Goal: Task Accomplishment & Management: Use online tool/utility

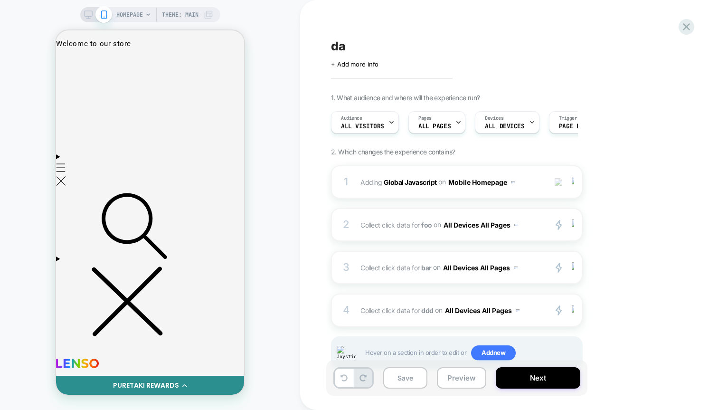
scroll to position [30, 0]
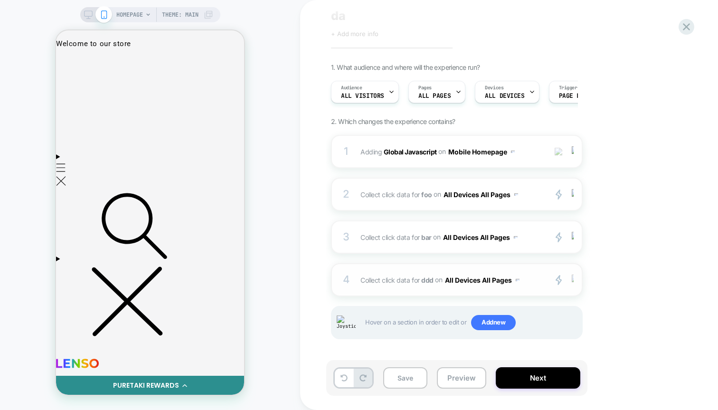
click at [445, 283] on img at bounding box center [573, 280] width 2 height 10
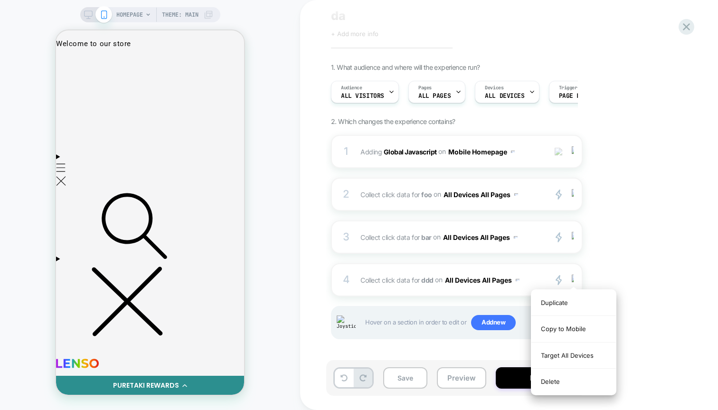
click at [445, 254] on div "1. What audience and where will the experience run? Audience All Visitors Pages…" at bounding box center [504, 213] width 347 height 300
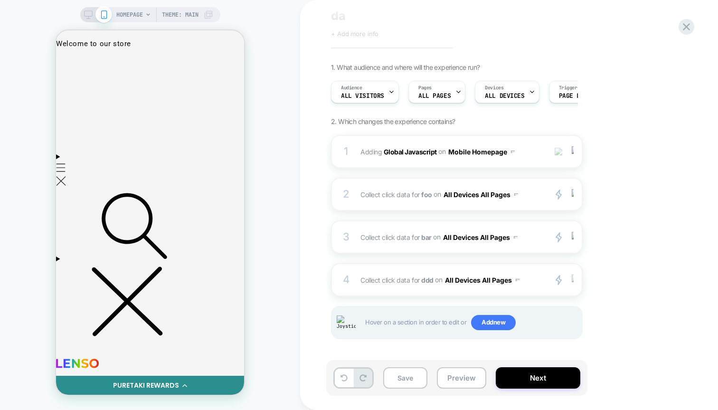
click at [445, 277] on div at bounding box center [575, 280] width 16 height 11
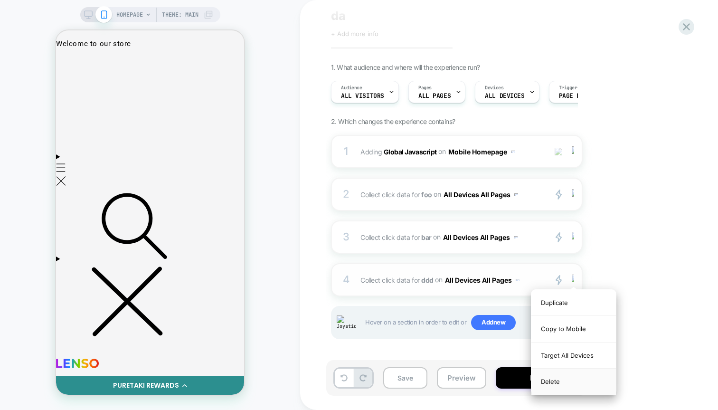
click at [445, 383] on div "Delete" at bounding box center [574, 382] width 85 height 26
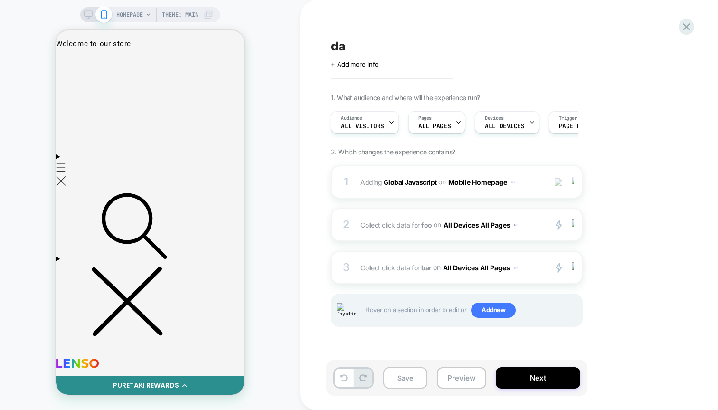
scroll to position [0, 0]
click at [445, 266] on div at bounding box center [575, 267] width 16 height 11
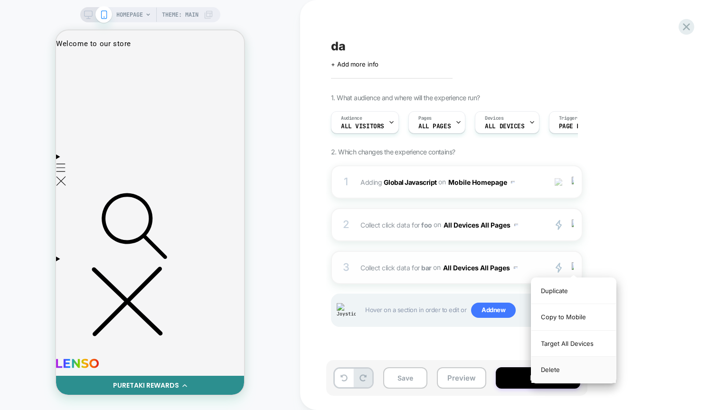
click at [445, 368] on div "Delete" at bounding box center [574, 370] width 85 height 26
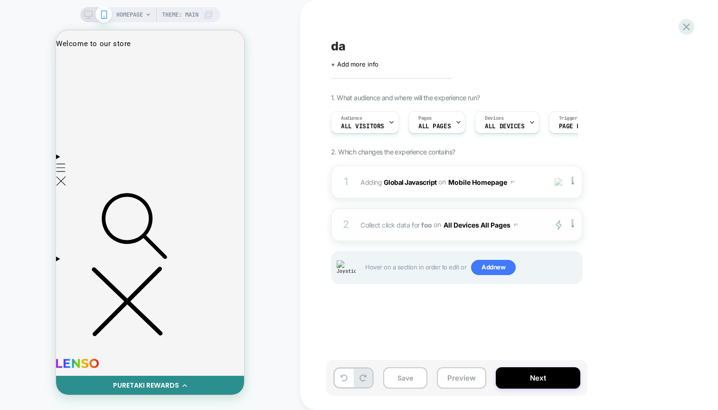
click at [445, 237] on div "2 Collect click data for foo on All Devices All Pages primary 2 Duplicate Copy …" at bounding box center [457, 224] width 252 height 33
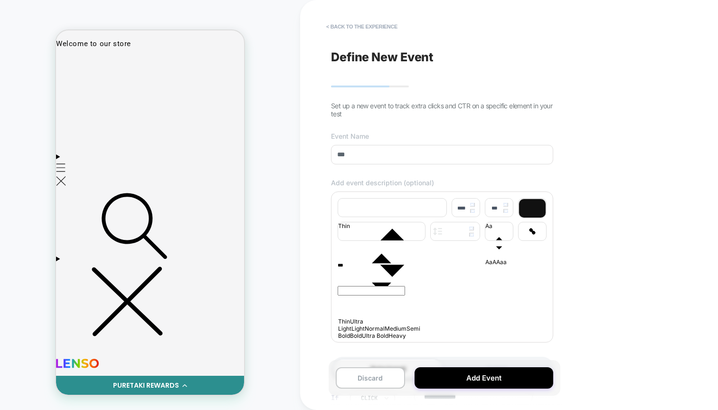
click at [409, 271] on div "***" at bounding box center [442, 267] width 209 height 9
type input "****"
click at [361, 271] on p "***" at bounding box center [429, 267] width 182 height 9
click at [372, 154] on input "***" at bounding box center [442, 154] width 222 height 19
type input "****"
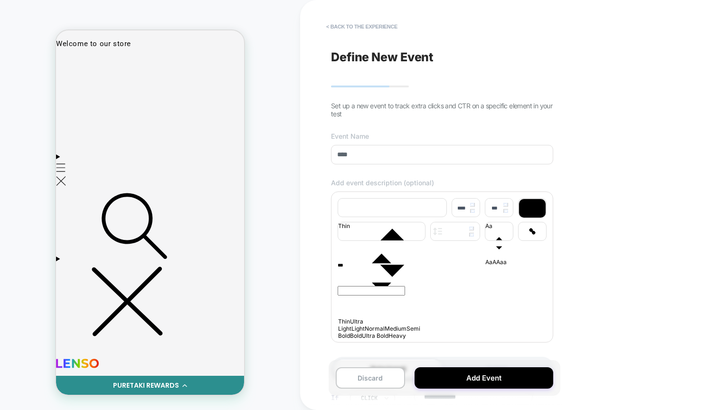
click at [361, 271] on p "***" at bounding box center [429, 267] width 182 height 9
click at [445, 381] on button "Add Event" at bounding box center [484, 377] width 139 height 21
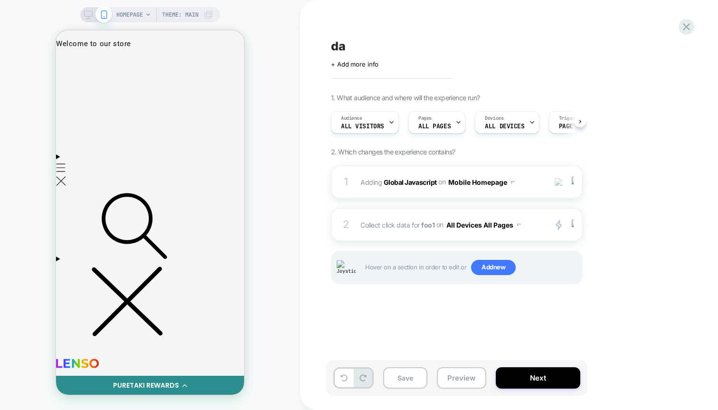
scroll to position [0, 0]
click at [148, 62] on div at bounding box center [150, 62] width 41 height 7
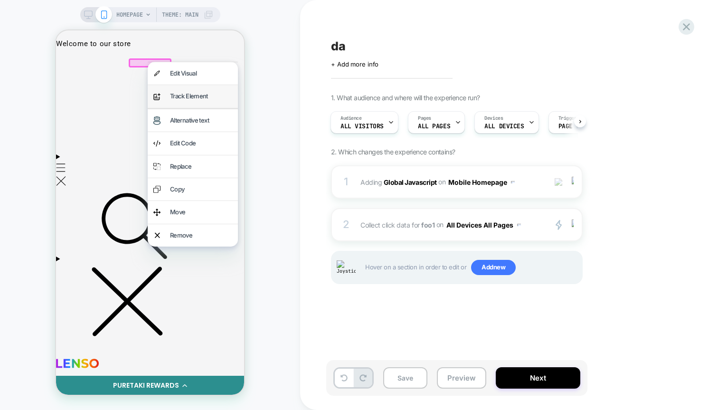
click at [173, 92] on div "Track Element" at bounding box center [201, 96] width 62 height 11
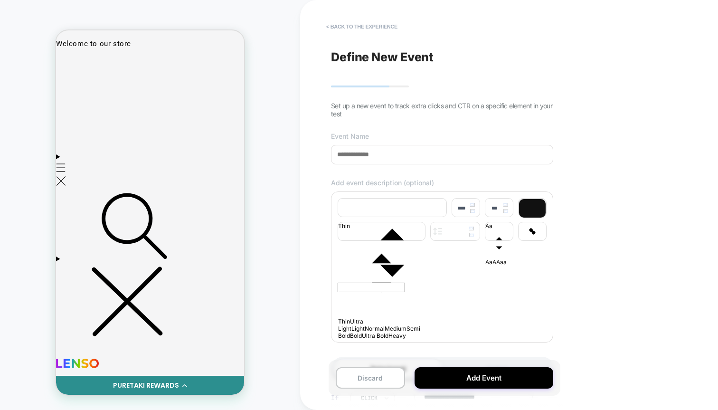
click at [417, 169] on div "**********" at bounding box center [442, 204] width 232 height 391
click at [424, 162] on input at bounding box center [442, 154] width 222 height 19
type input "***"
click at [431, 268] on div at bounding box center [442, 265] width 209 height 5
type input "****"
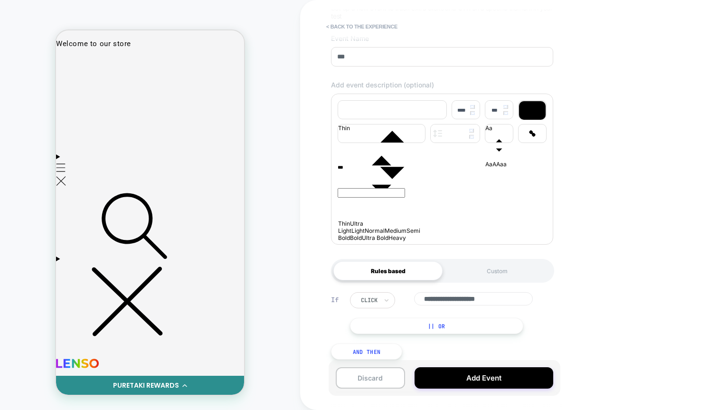
scroll to position [109, 0]
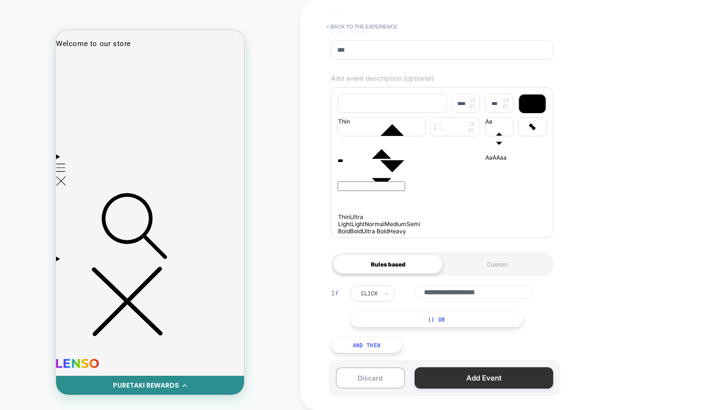
click at [445, 382] on button "Add Event" at bounding box center [484, 377] width 139 height 21
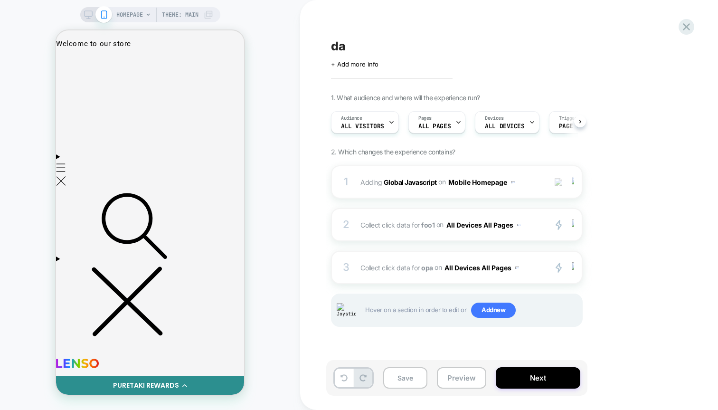
scroll to position [0, 0]
click at [445, 224] on div at bounding box center [575, 224] width 16 height 11
click at [445, 227] on img at bounding box center [573, 224] width 2 height 10
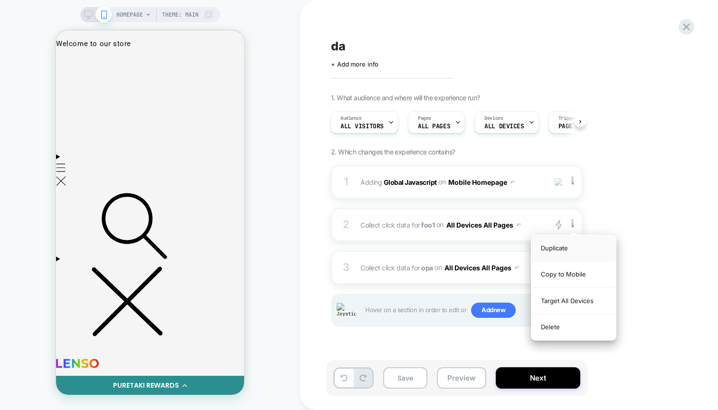
click at [445, 248] on div "Duplicate" at bounding box center [574, 248] width 85 height 26
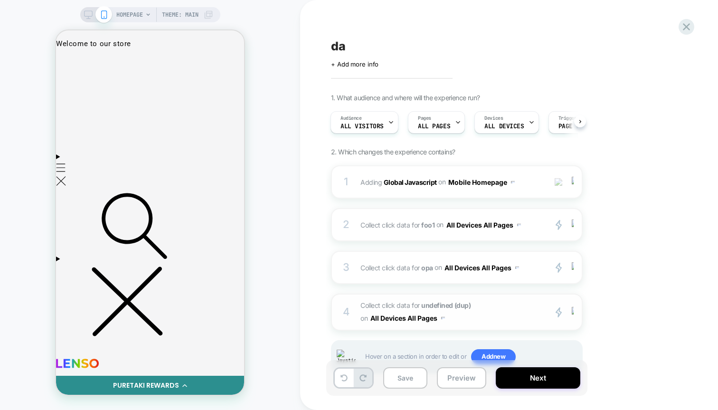
click at [445, 315] on span "Collect click data for undefined (dup) on All Devices All Pages" at bounding box center [451, 312] width 181 height 26
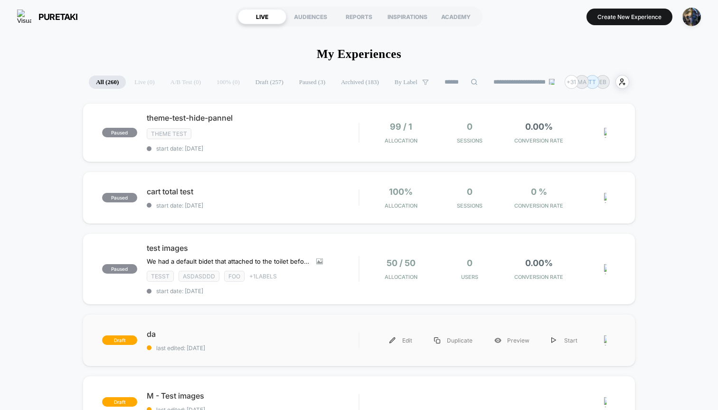
click at [608, 339] on div at bounding box center [610, 340] width 12 height 21
click at [551, 383] on div "Delete" at bounding box center [556, 382] width 85 height 21
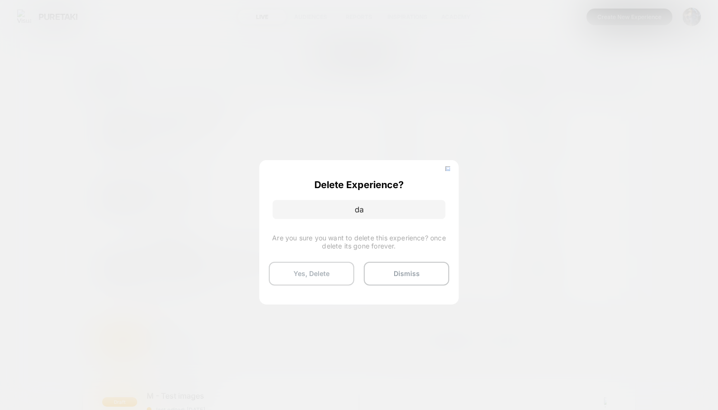
click at [339, 265] on button "Yes, Delete" at bounding box center [311, 274] width 85 height 24
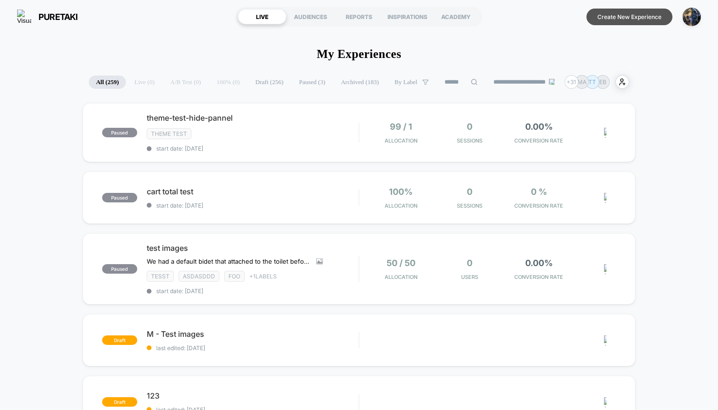
click at [612, 19] on button "Create New Experience" at bounding box center [630, 17] width 86 height 17
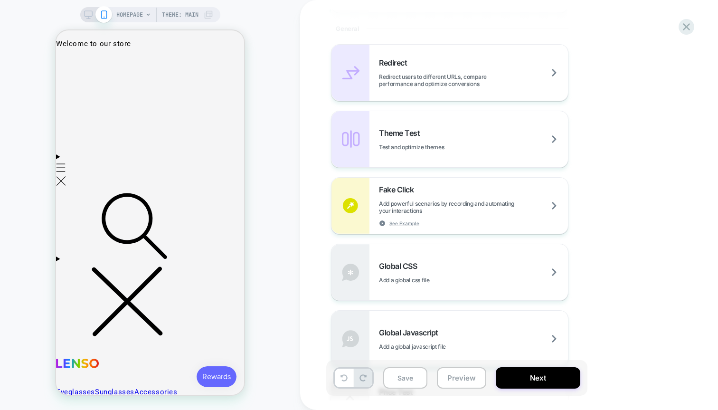
scroll to position [423, 0]
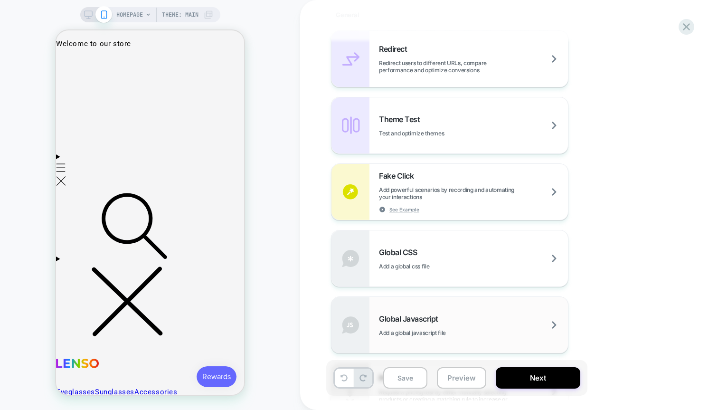
click at [448, 311] on div "Global Javascript Add a global javascript file" at bounding box center [450, 325] width 237 height 56
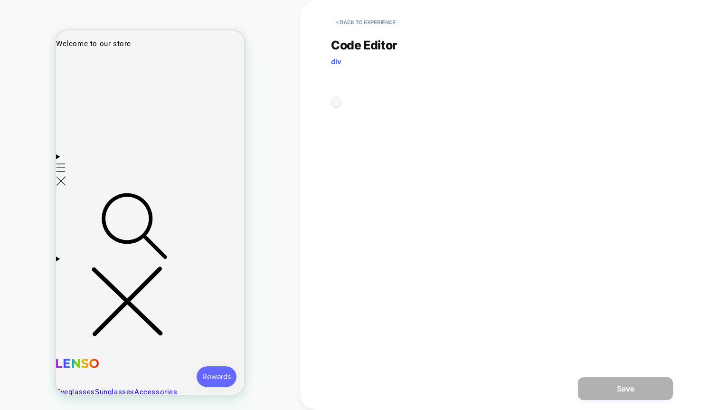
scroll to position [0, 0]
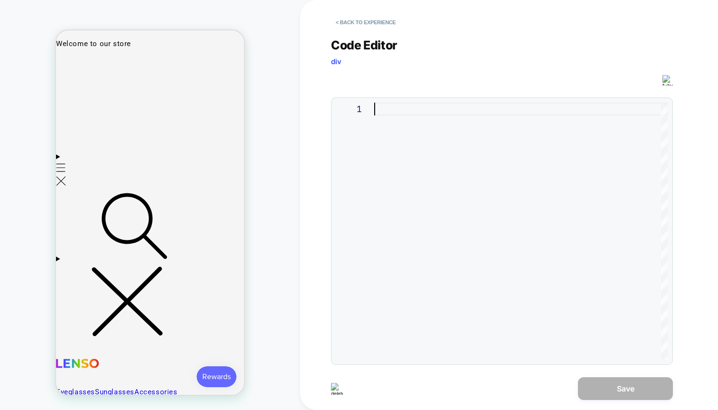
click at [435, 136] on div at bounding box center [521, 231] width 294 height 257
type textarea "*"
click at [605, 384] on button "Save" at bounding box center [625, 388] width 95 height 23
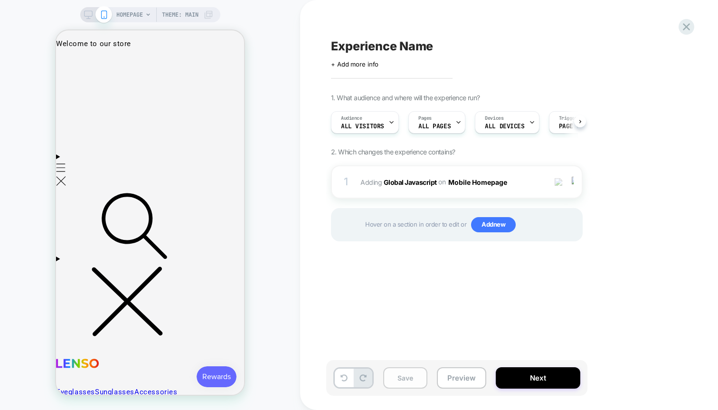
scroll to position [0, 0]
click at [408, 379] on button "Save" at bounding box center [405, 377] width 44 height 21
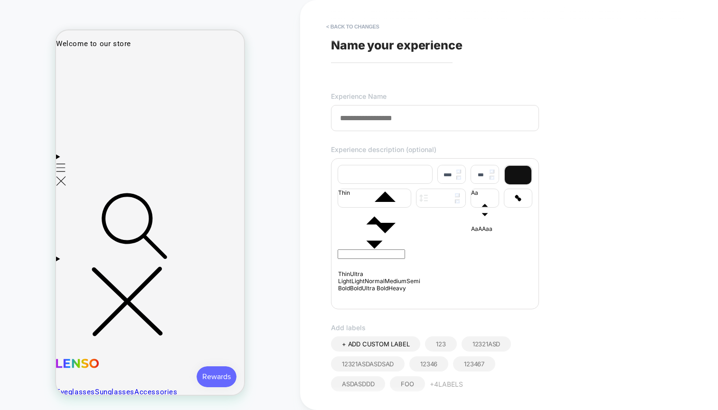
click at [406, 124] on input at bounding box center [435, 118] width 208 height 26
type input "****"
click at [404, 235] on div at bounding box center [435, 231] width 195 height 5
type input "****"
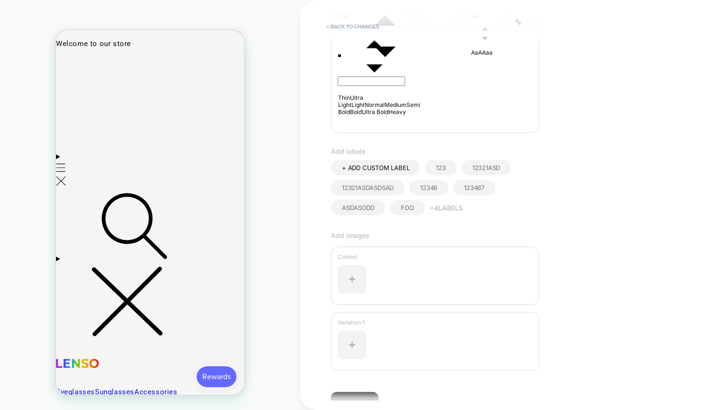
scroll to position [233, 0]
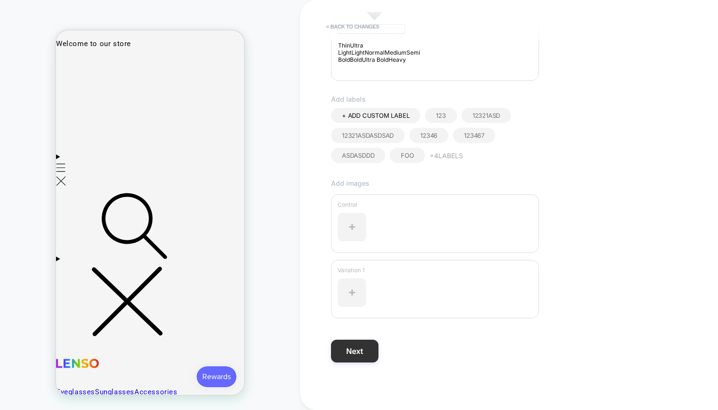
click at [358, 346] on button "Next" at bounding box center [354, 351] width 47 height 23
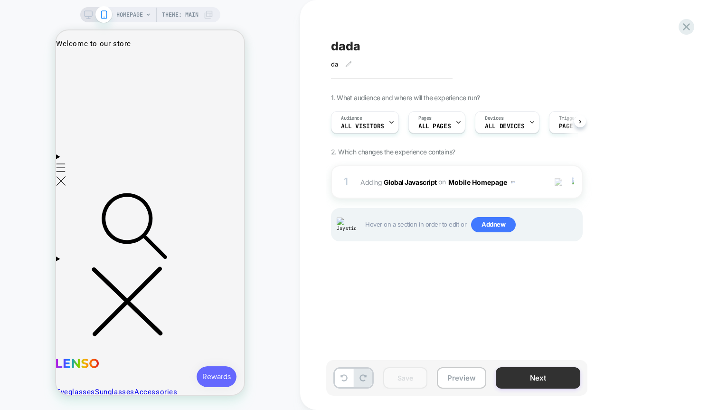
scroll to position [0, 0]
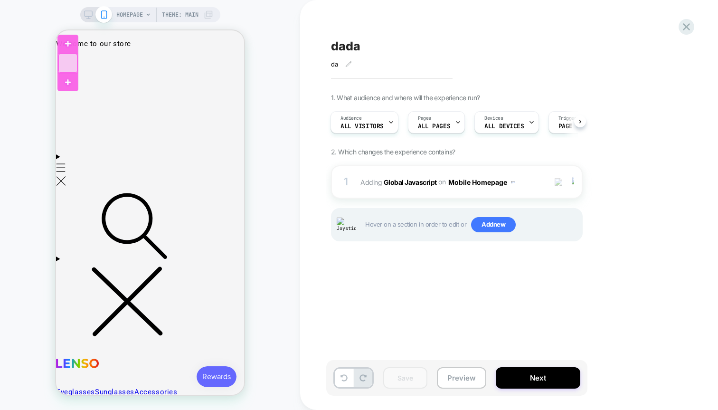
click at [74, 67] on div at bounding box center [67, 63] width 19 height 19
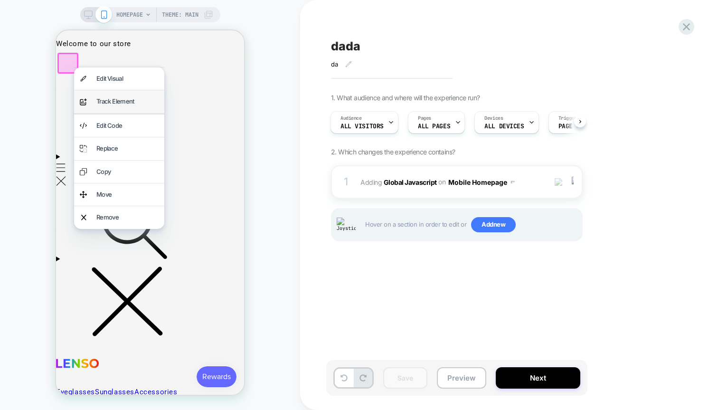
click at [107, 99] on div "Track Element" at bounding box center [127, 101] width 62 height 11
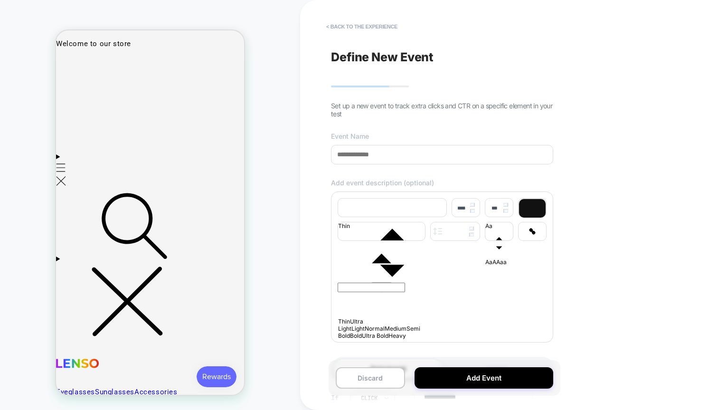
click at [357, 153] on input at bounding box center [442, 154] width 222 height 19
type input "******"
click at [363, 268] on p at bounding box center [442, 265] width 209 height 5
type input "****"
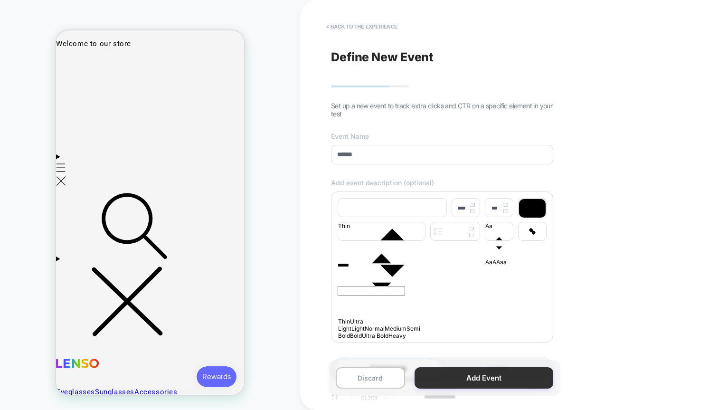
click at [495, 380] on button "Add Event" at bounding box center [484, 377] width 139 height 21
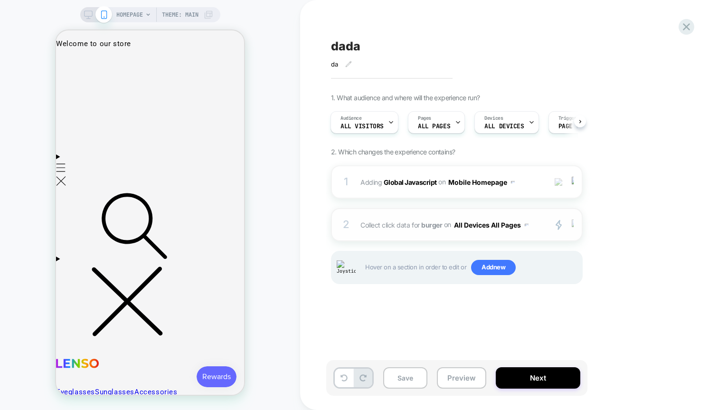
click at [574, 228] on div at bounding box center [575, 224] width 16 height 11
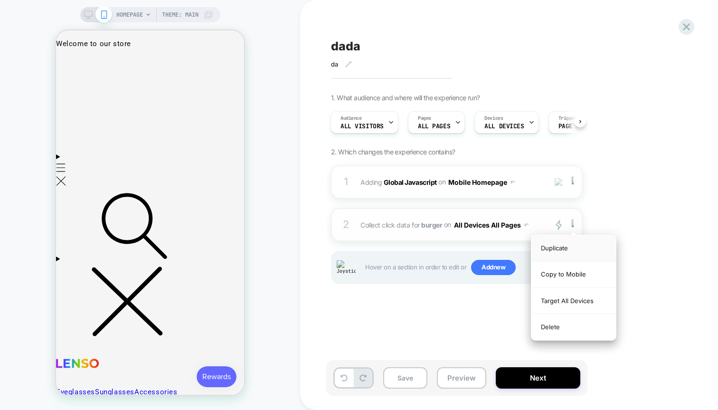
click at [560, 246] on div "Duplicate" at bounding box center [574, 248] width 85 height 26
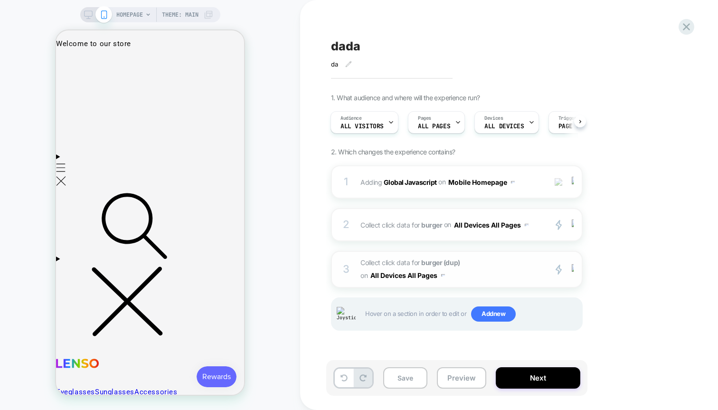
click at [492, 279] on span "Collect click data for burger (dup) on All Devices All Pages" at bounding box center [451, 269] width 181 height 26
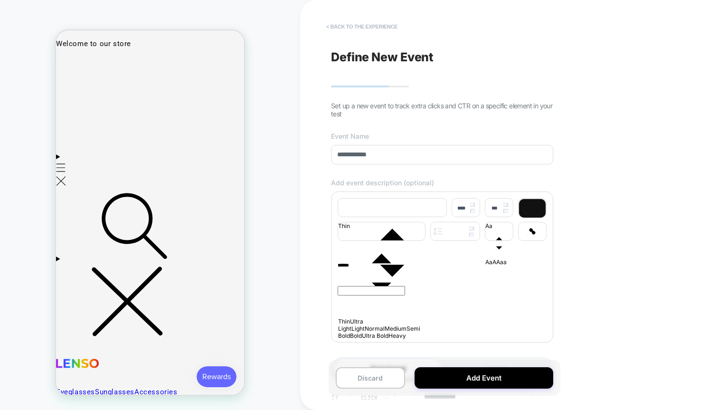
click at [379, 25] on button "< back to the experience" at bounding box center [362, 26] width 81 height 15
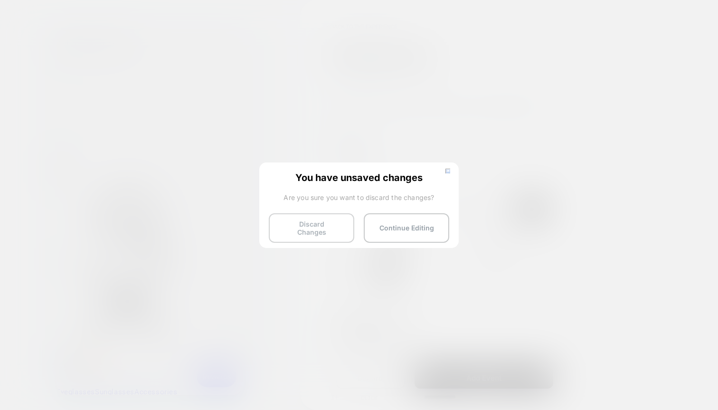
click at [317, 226] on button "Discard Changes" at bounding box center [311, 227] width 85 height 29
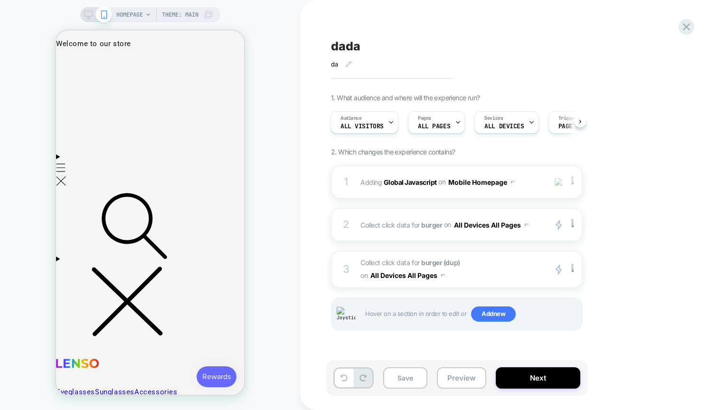
click at [573, 183] on img at bounding box center [573, 182] width 2 height 10
click at [560, 325] on div "Hover on a section in order to edit or Add new" at bounding box center [457, 313] width 252 height 33
click at [570, 271] on div at bounding box center [575, 269] width 16 height 11
click at [575, 268] on div at bounding box center [575, 269] width 16 height 11
click at [574, 229] on img at bounding box center [573, 224] width 2 height 10
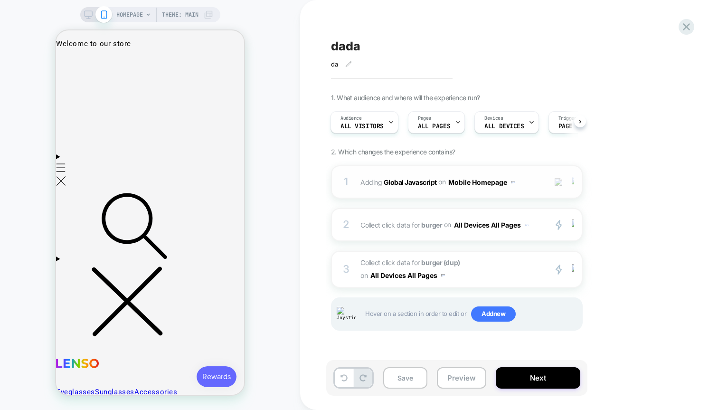
click at [575, 182] on div at bounding box center [575, 182] width 16 height 10
click at [621, 182] on div "1. What audience and where will the experience run? Audience All Visitors Pages…" at bounding box center [504, 224] width 347 height 261
click at [573, 227] on img at bounding box center [573, 224] width 2 height 10
click at [574, 226] on div at bounding box center [575, 224] width 16 height 11
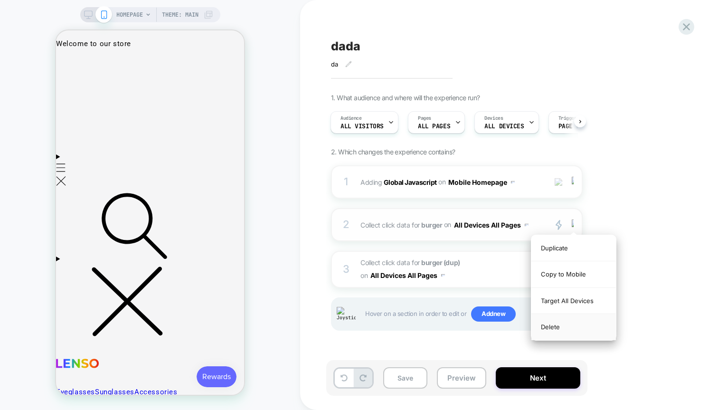
click at [574, 332] on div "Delete" at bounding box center [574, 327] width 85 height 26
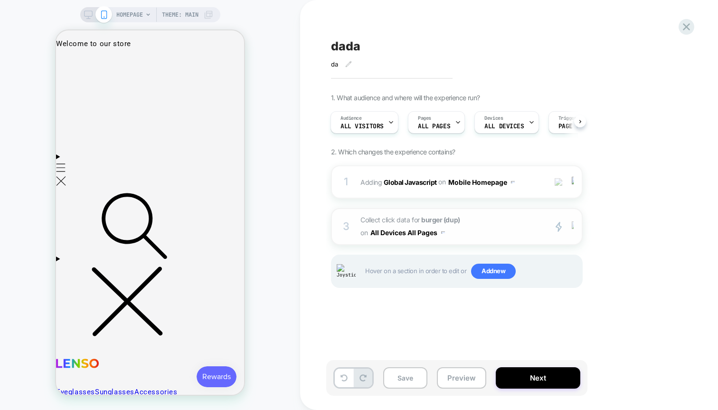
click at [574, 230] on div at bounding box center [575, 226] width 16 height 11
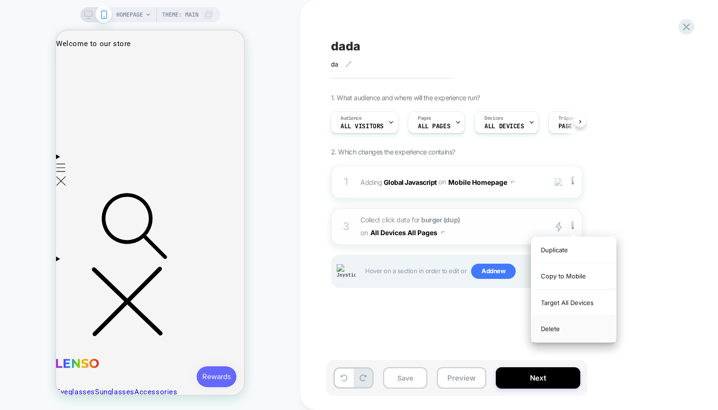
click at [554, 331] on div "Delete" at bounding box center [574, 329] width 85 height 26
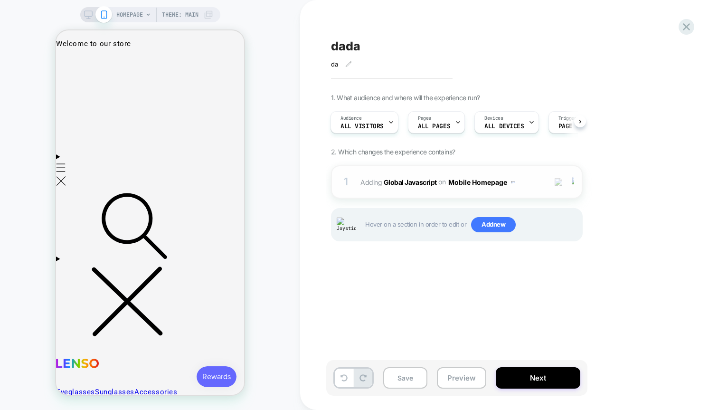
click at [484, 178] on button "Mobile Homepage" at bounding box center [481, 182] width 66 height 14
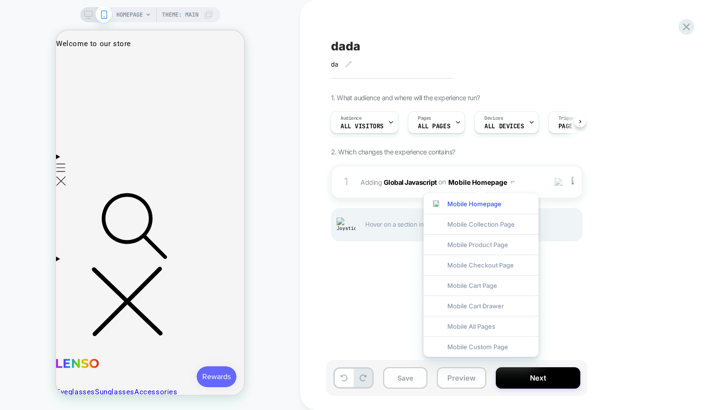
click at [576, 258] on div "1 Adding Global Javascript on Mobile Homepage Add Before Add After Copy to Desk…" at bounding box center [457, 215] width 252 height 100
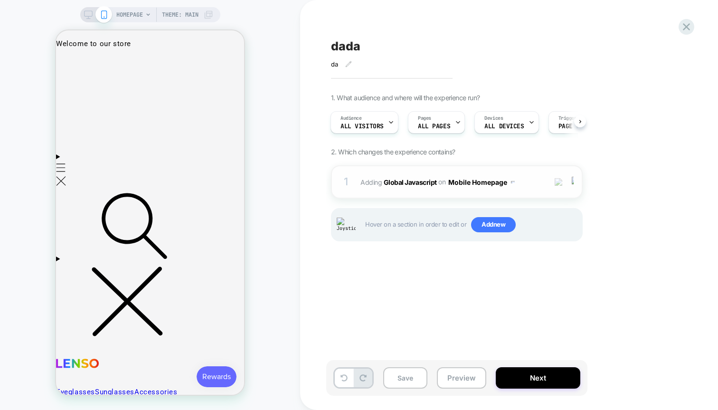
click at [494, 183] on button "Mobile Homepage" at bounding box center [481, 182] width 66 height 14
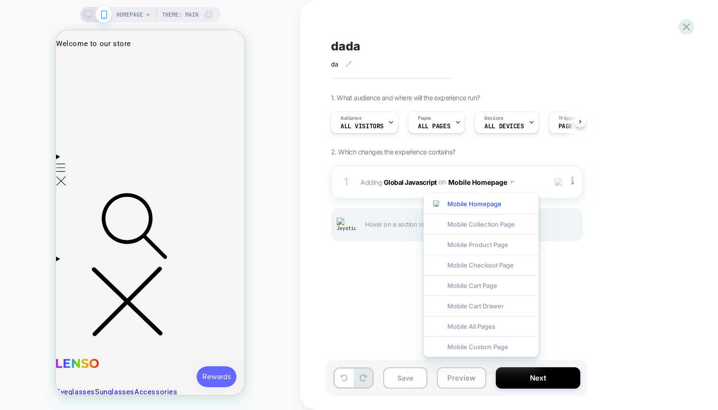
click at [572, 252] on div "1 Adding Global Javascript on Mobile Homepage Add Before Add After Copy to Desk…" at bounding box center [457, 215] width 252 height 100
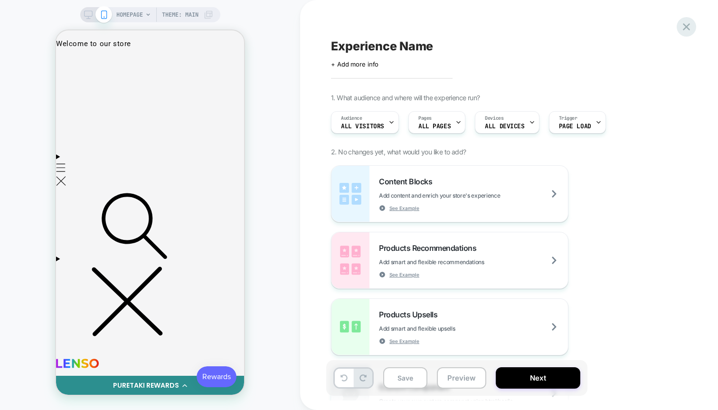
click at [693, 29] on icon at bounding box center [686, 26] width 13 height 13
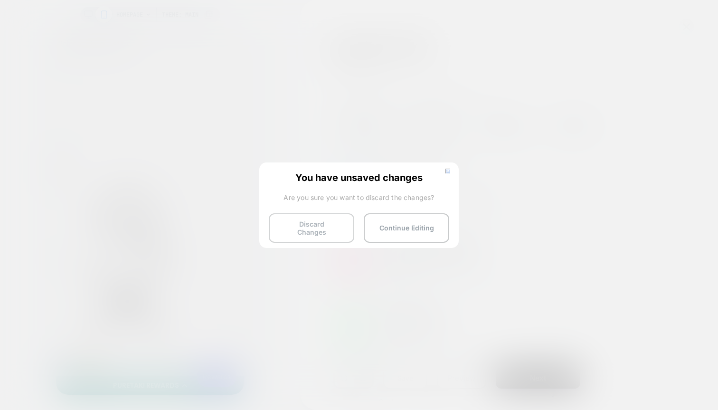
click at [321, 231] on button "Discard Changes" at bounding box center [311, 227] width 85 height 29
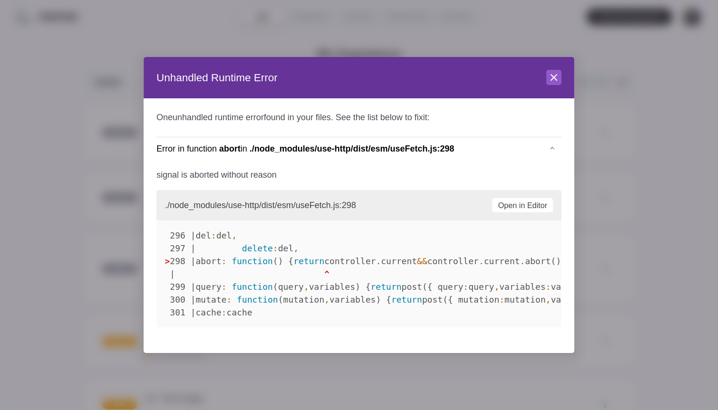
click at [558, 123] on p "One unhandled runtime error found in your files. See the list below to fix it :" at bounding box center [358, 117] width 405 height 13
click at [558, 68] on header "Unhandled Runtime Error Close" at bounding box center [358, 78] width 431 height 42
click at [558, 80] on icon at bounding box center [554, 77] width 11 height 11
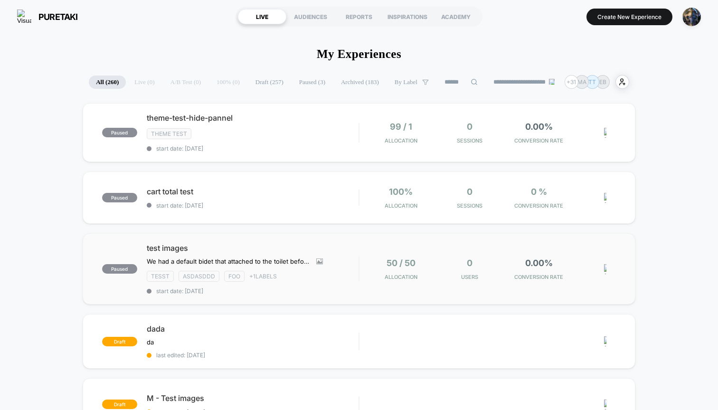
scroll to position [100, 0]
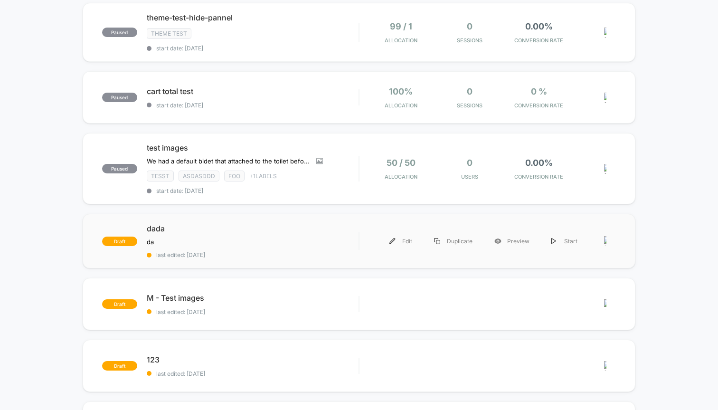
click at [608, 242] on div at bounding box center [610, 240] width 12 height 21
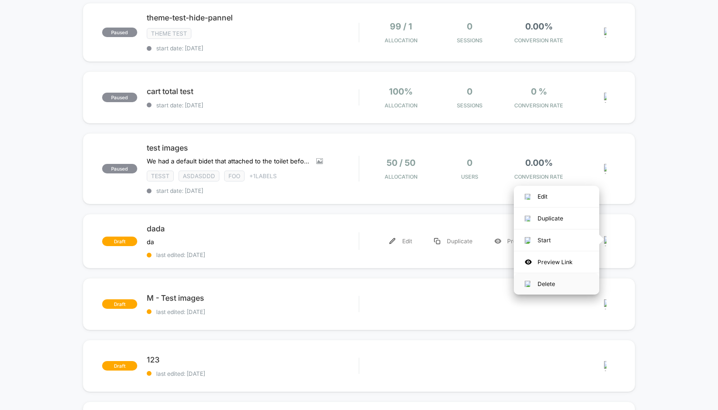
click at [551, 289] on div "Delete" at bounding box center [556, 283] width 85 height 21
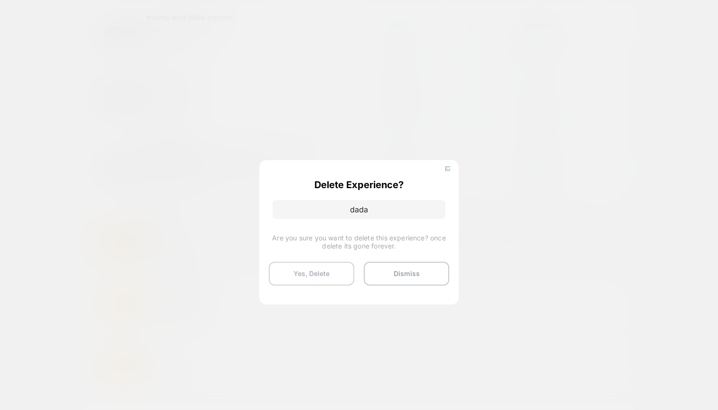
click at [327, 271] on button "Yes, Delete" at bounding box center [311, 274] width 85 height 24
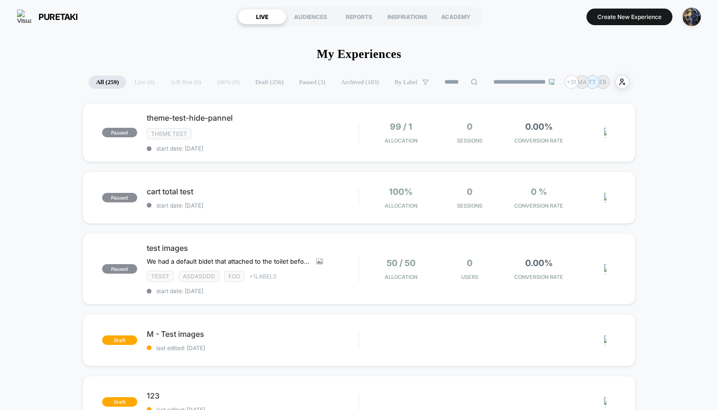
scroll to position [0, 0]
click at [627, 14] on button "Create New Experience" at bounding box center [630, 17] width 86 height 17
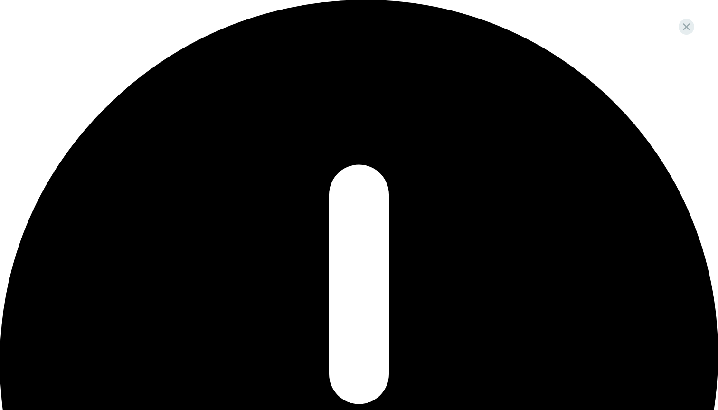
click at [695, 19] on div "Oops.. something went wrong..." at bounding box center [359, 365] width 718 height 731
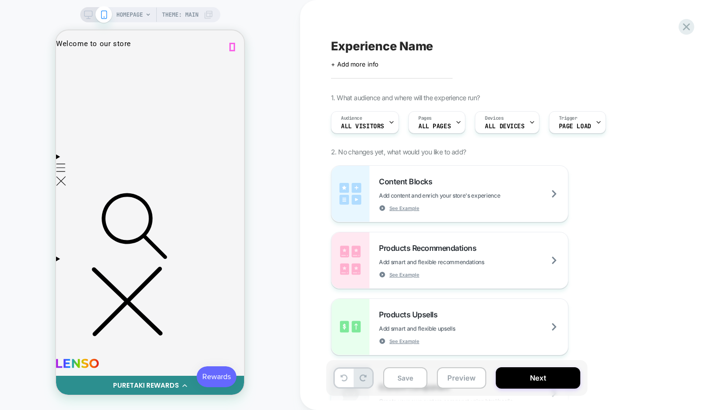
click at [74, 68] on div at bounding box center [67, 63] width 19 height 19
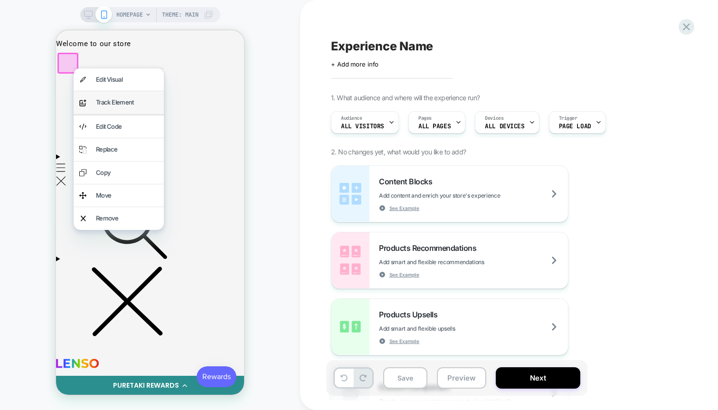
click at [109, 104] on div "Track Element" at bounding box center [127, 102] width 62 height 11
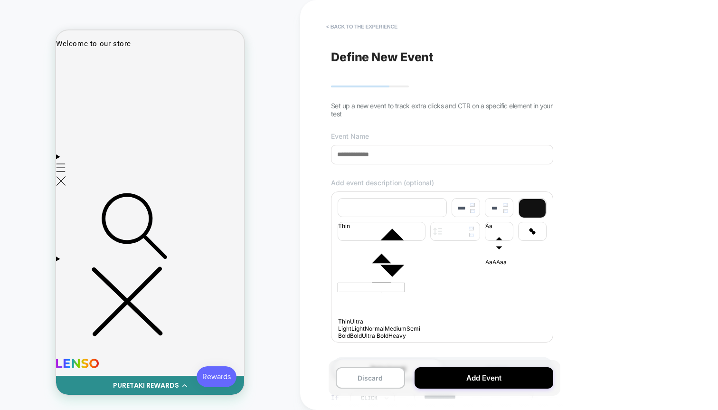
click at [369, 154] on input at bounding box center [442, 154] width 222 height 19
type input "*****"
click at [392, 268] on div at bounding box center [442, 265] width 209 height 5
type input "****"
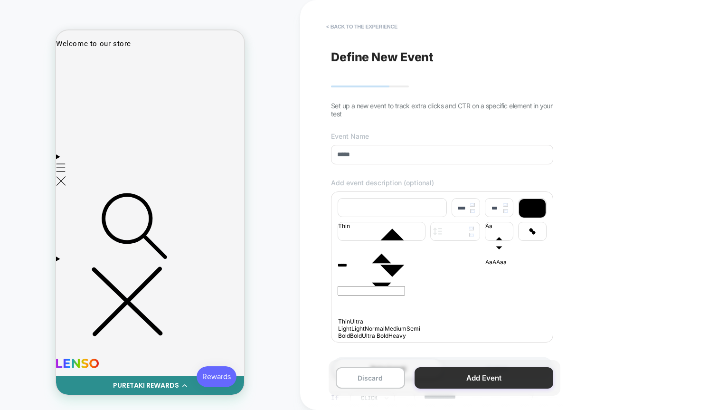
click at [457, 368] on button "Add Event" at bounding box center [484, 377] width 139 height 21
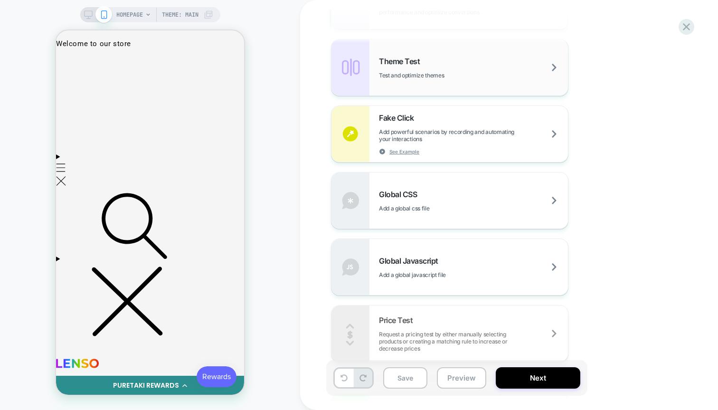
scroll to position [509, 0]
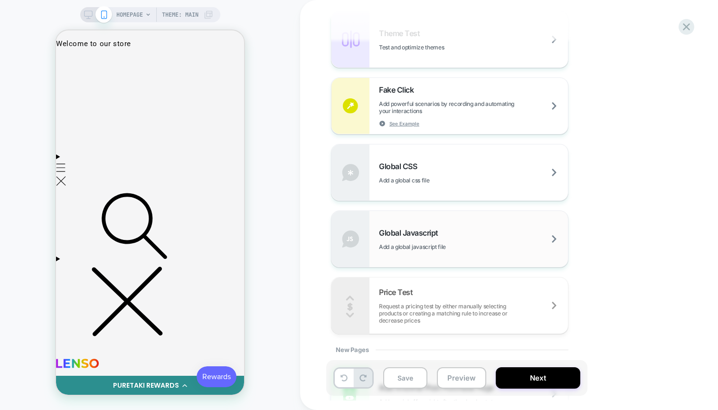
click at [475, 239] on div "Global Javascript Add a global javascript file" at bounding box center [473, 239] width 189 height 22
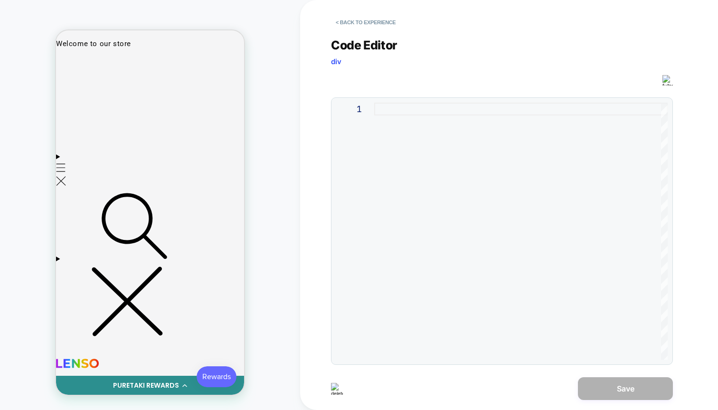
click at [446, 174] on div at bounding box center [521, 231] width 294 height 257
type textarea "*"
click at [601, 389] on button "Save" at bounding box center [625, 388] width 95 height 23
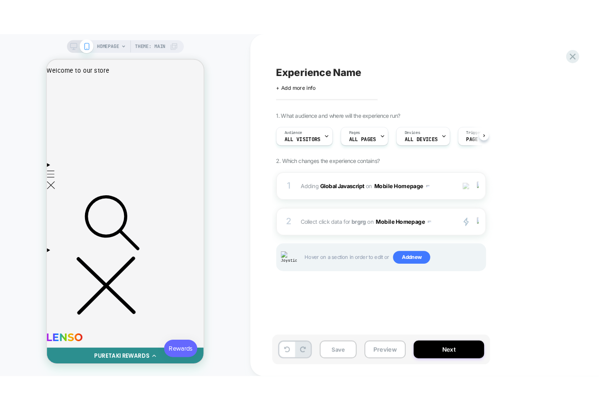
scroll to position [0, 0]
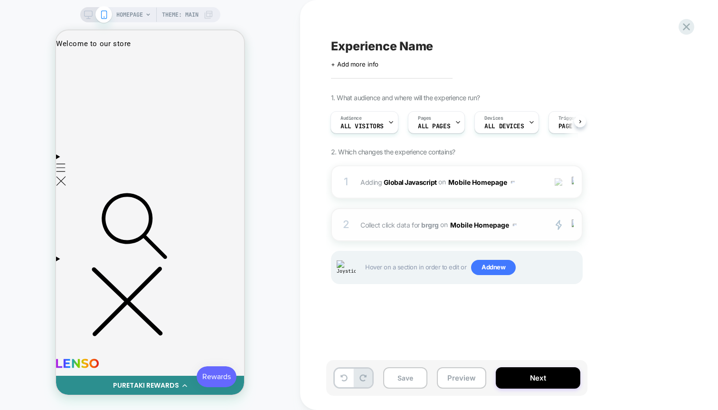
click at [490, 225] on button "Mobile Homepage" at bounding box center [483, 225] width 66 height 14
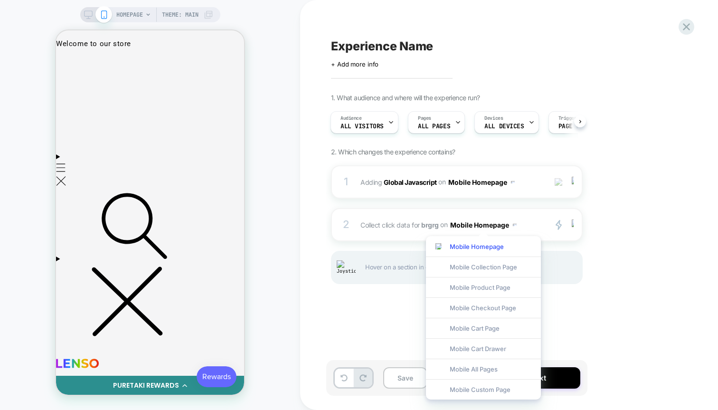
click at [630, 261] on div "1. What audience and where will the experience run? Audience All Visitors Pages…" at bounding box center [504, 201] width 347 height 214
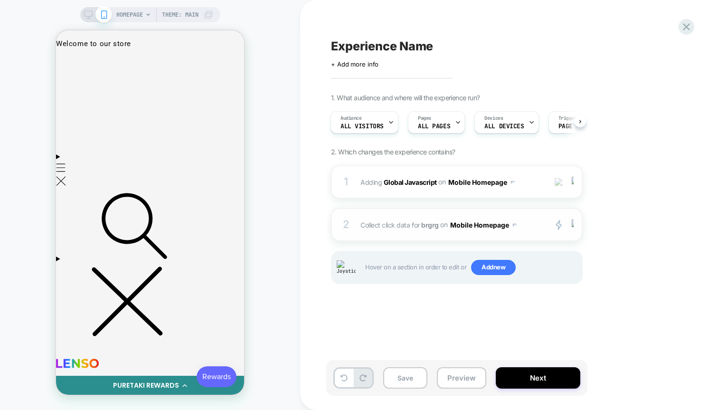
click at [490, 220] on button "Mobile Homepage" at bounding box center [483, 225] width 66 height 14
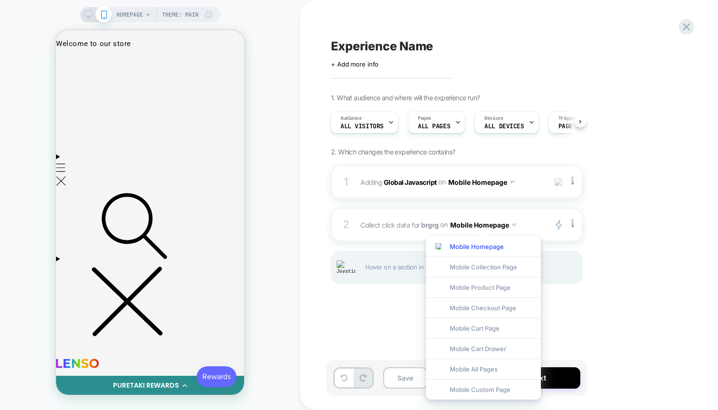
click at [623, 257] on div "1. What audience and where will the experience run? Audience All Visitors Pages…" at bounding box center [504, 201] width 347 height 214
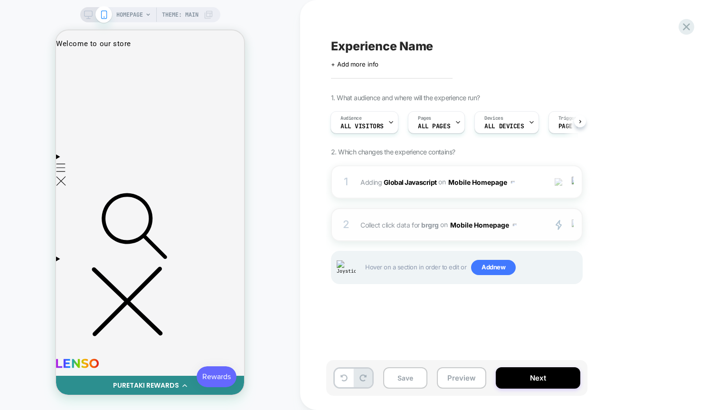
click at [573, 222] on img at bounding box center [573, 224] width 2 height 10
click at [572, 224] on img at bounding box center [573, 224] width 2 height 10
click at [512, 224] on button "Mobile Homepage" at bounding box center [483, 225] width 66 height 14
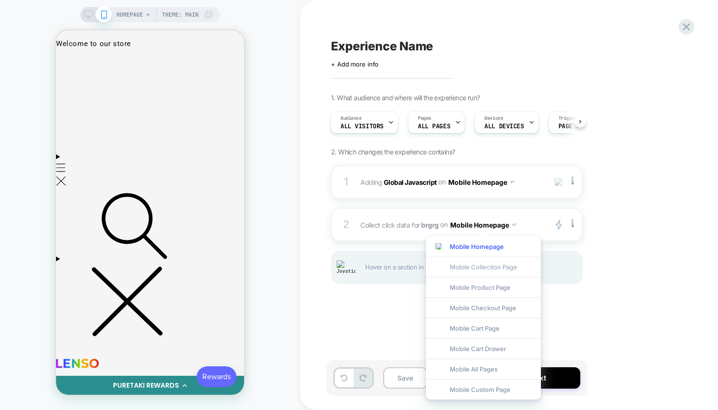
click at [506, 271] on div "Mobile Collection Page" at bounding box center [483, 266] width 115 height 20
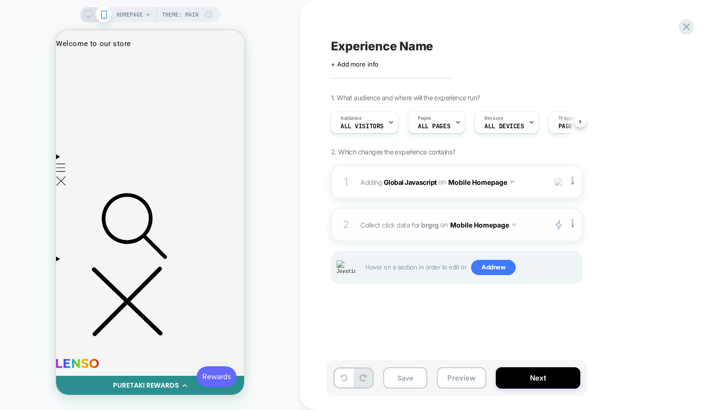
click at [489, 228] on button "Mobile Homepage" at bounding box center [483, 225] width 66 height 14
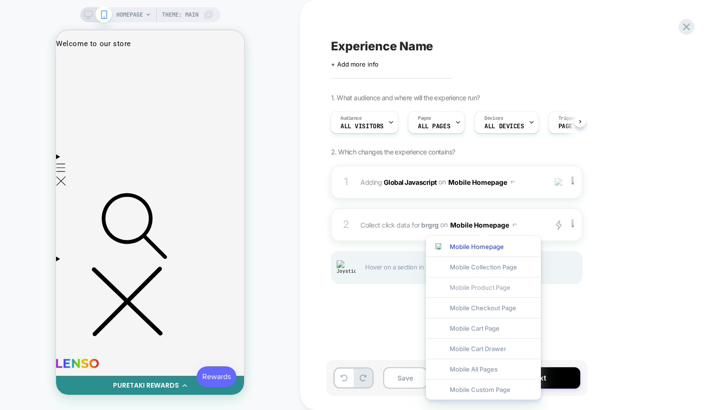
click at [466, 292] on div "Mobile Product Page" at bounding box center [483, 287] width 115 height 20
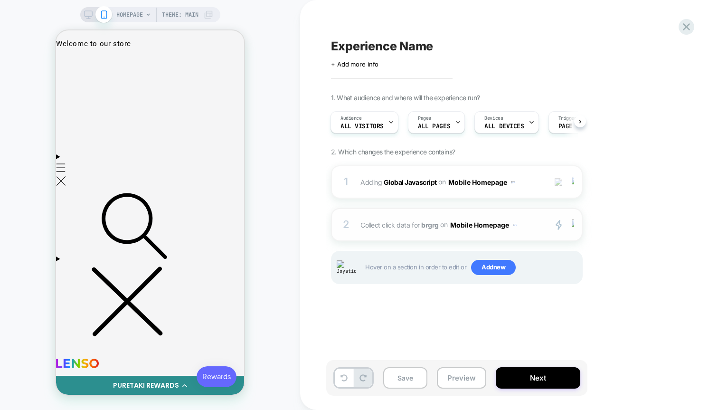
click at [484, 225] on button "Mobile Homepage" at bounding box center [483, 225] width 66 height 14
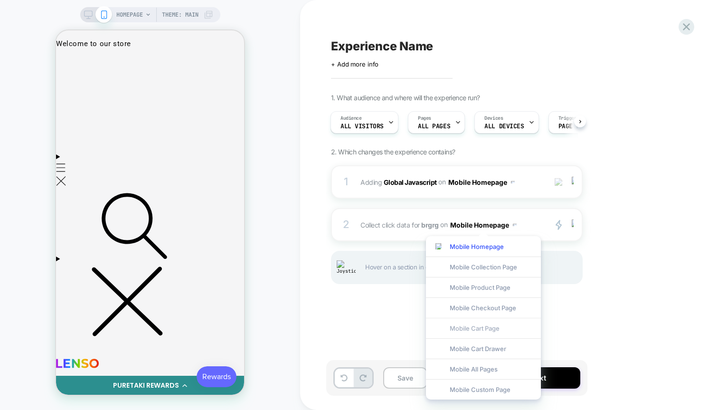
click at [473, 332] on div "Mobile Cart Page" at bounding box center [483, 328] width 115 height 20
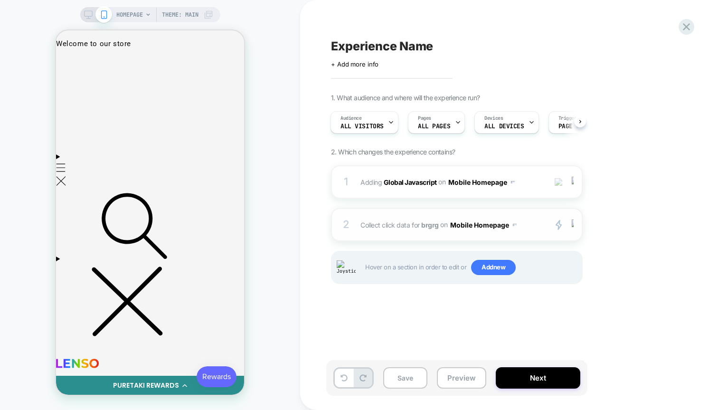
click at [500, 222] on button "Mobile Homepage" at bounding box center [483, 225] width 66 height 14
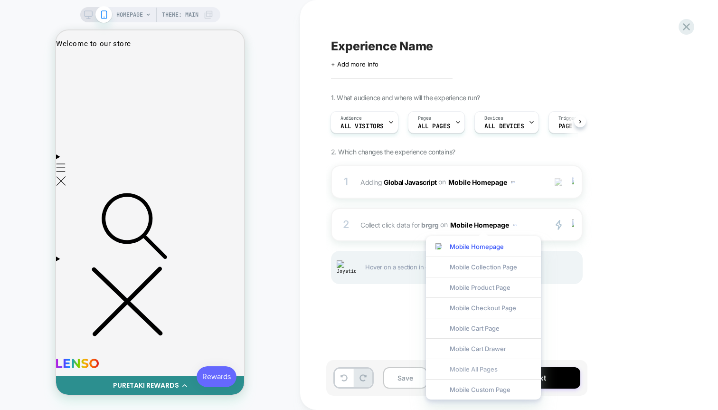
click at [490, 371] on div "Mobile All Pages" at bounding box center [483, 369] width 115 height 20
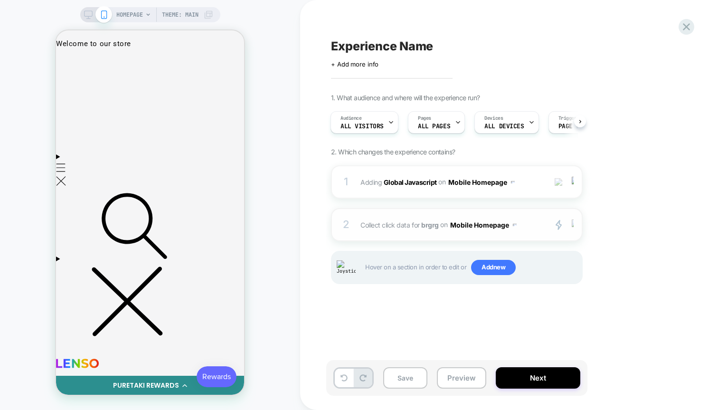
click at [573, 222] on img at bounding box center [573, 224] width 2 height 10
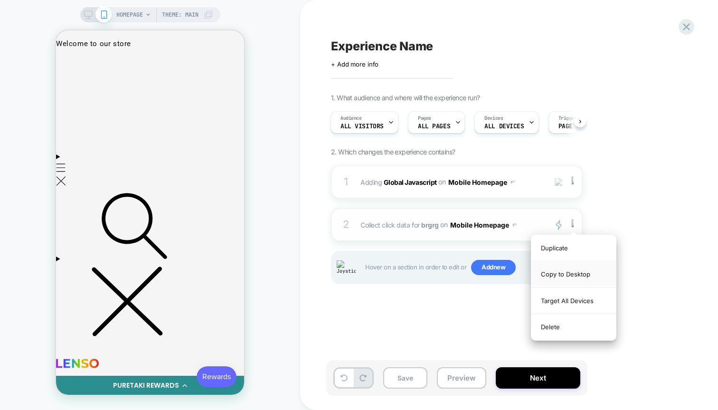
click at [570, 270] on div "Copy to Desktop" at bounding box center [574, 274] width 85 height 26
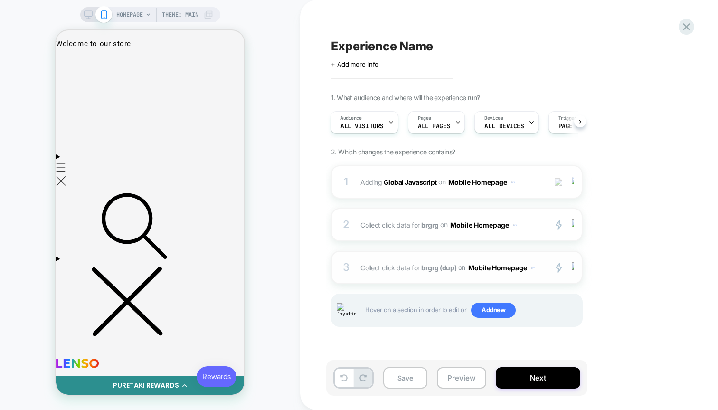
click at [524, 267] on button "Mobile Homepage" at bounding box center [501, 268] width 66 height 14
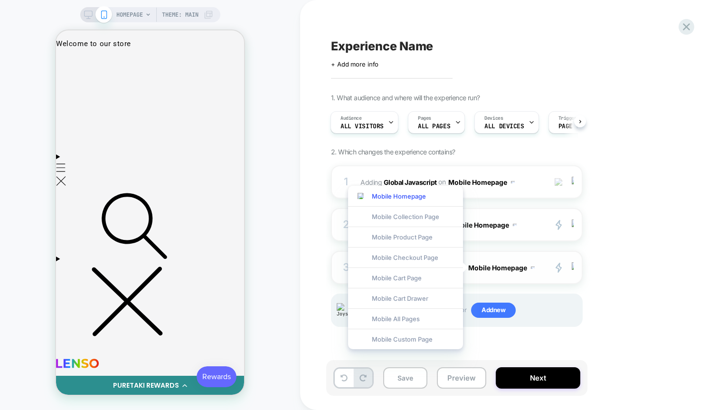
click at [524, 267] on button "Mobile Homepage" at bounding box center [501, 268] width 66 height 14
click at [587, 305] on div "1. What audience and where will the experience run? Audience All Visitors Pages…" at bounding box center [504, 222] width 347 height 257
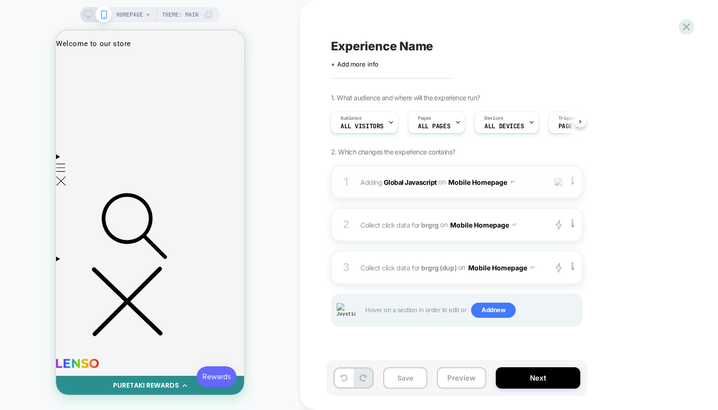
click at [572, 183] on img at bounding box center [573, 182] width 2 height 10
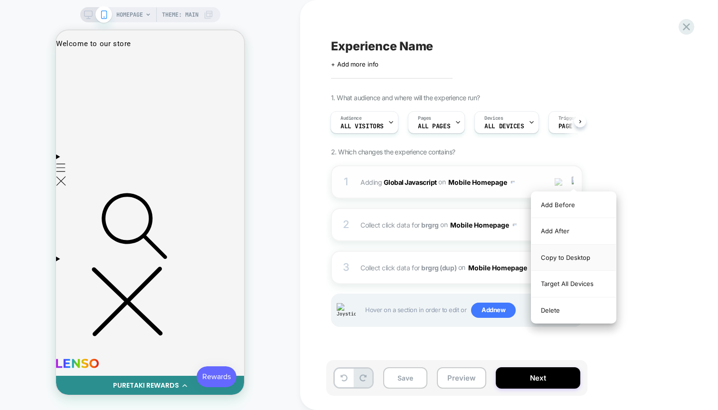
click at [573, 251] on div "Copy to Desktop" at bounding box center [574, 258] width 85 height 26
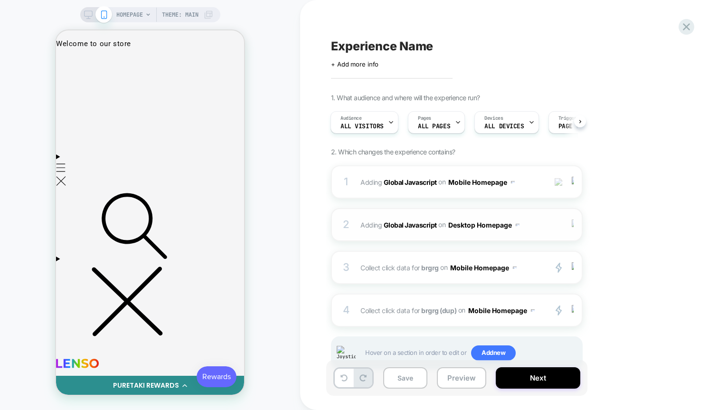
click at [572, 223] on img at bounding box center [573, 224] width 2 height 10
click at [554, 299] on div "Delete" at bounding box center [574, 300] width 85 height 26
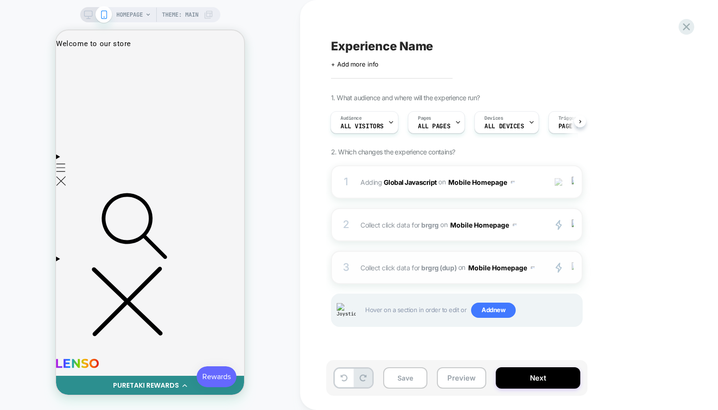
click at [574, 268] on div at bounding box center [575, 267] width 16 height 11
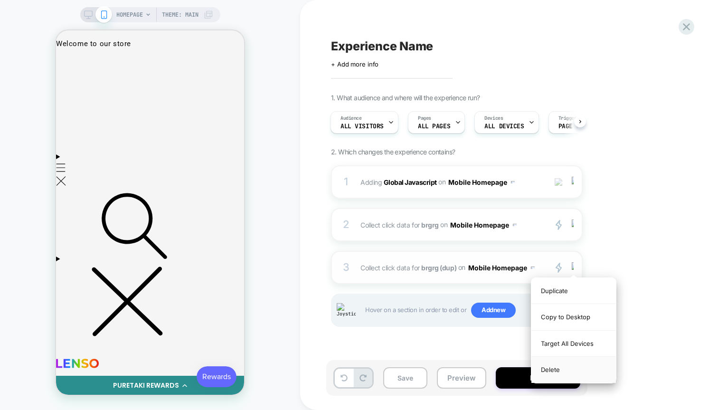
click at [553, 369] on div "Delete" at bounding box center [574, 370] width 85 height 26
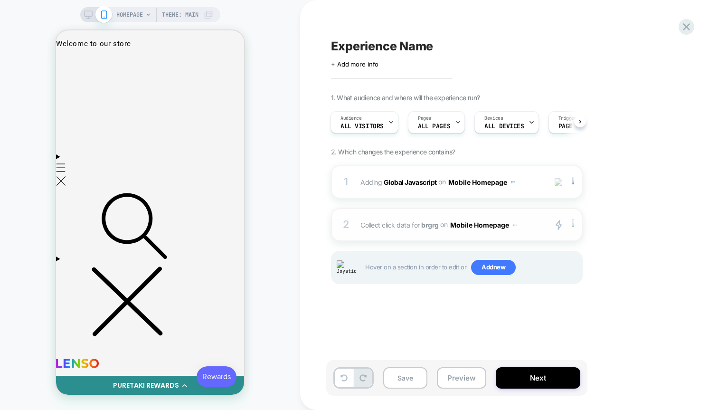
click at [571, 225] on div at bounding box center [575, 224] width 16 height 11
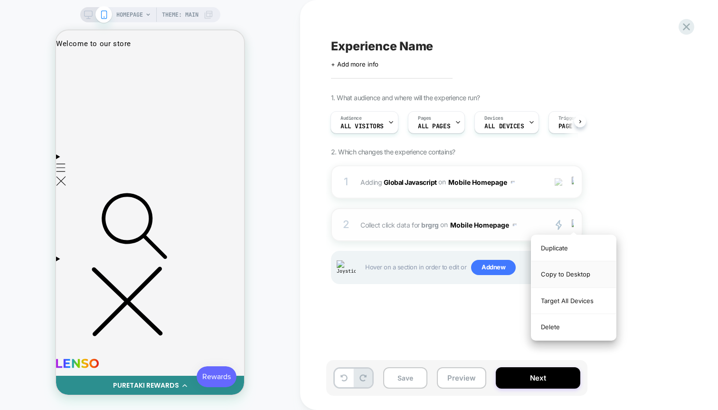
click at [576, 274] on div "Copy to Desktop" at bounding box center [574, 274] width 85 height 26
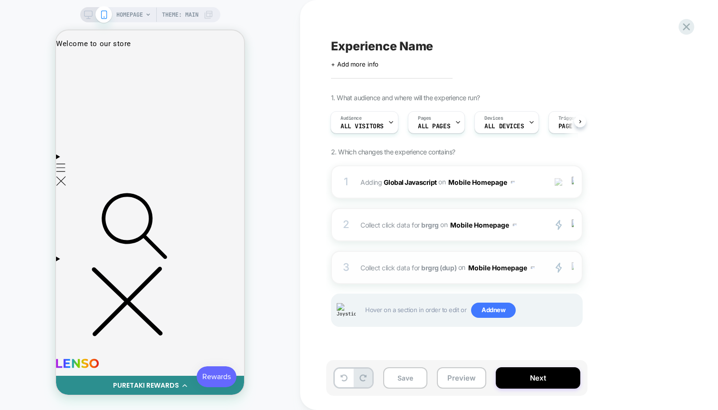
click at [574, 263] on div at bounding box center [575, 267] width 16 height 11
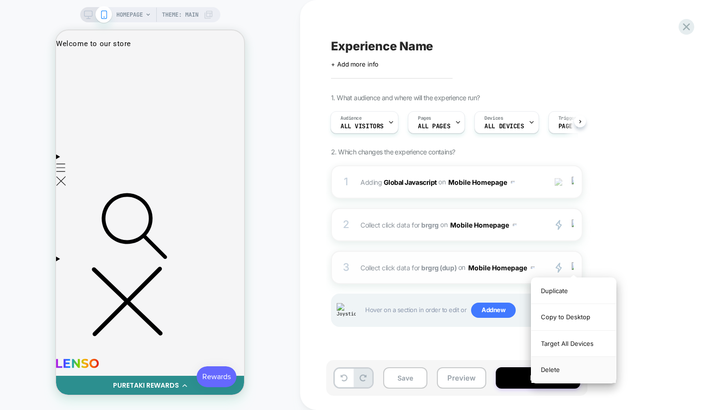
click at [556, 368] on div "Delete" at bounding box center [574, 370] width 85 height 26
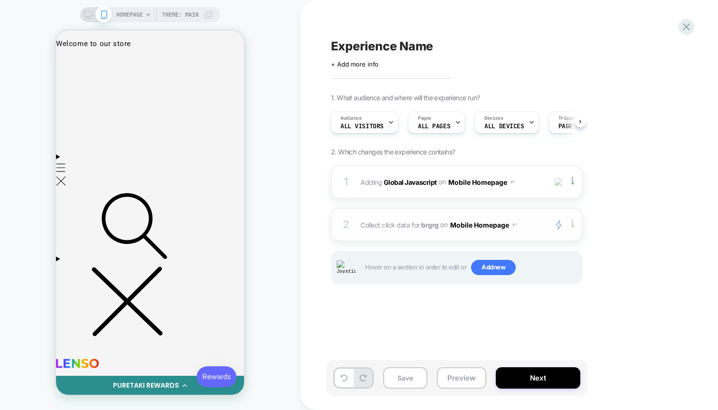
click at [573, 229] on img at bounding box center [573, 224] width 2 height 10
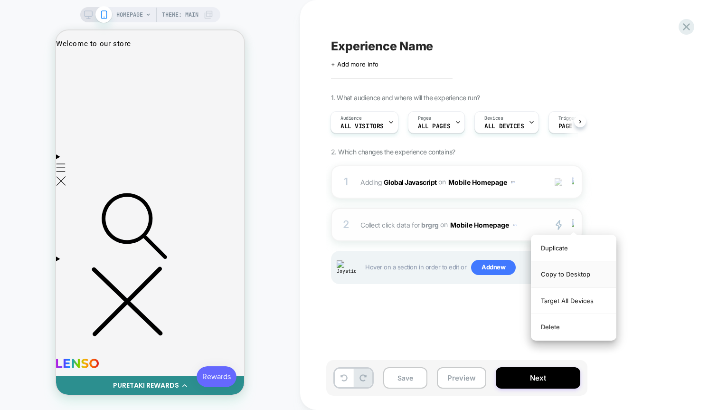
click at [568, 268] on div "Copy to Desktop" at bounding box center [574, 274] width 85 height 26
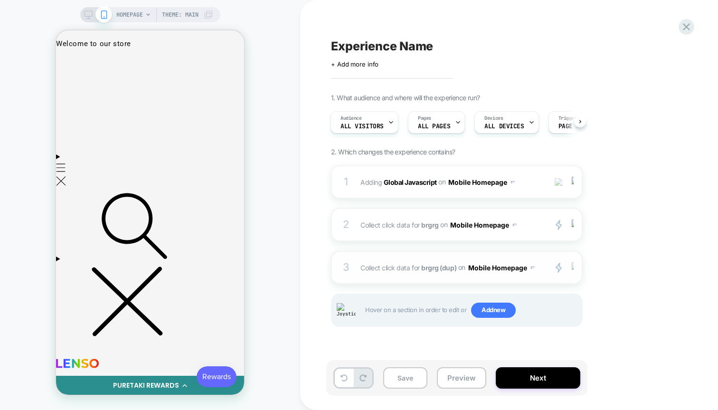
click at [573, 271] on img at bounding box center [573, 267] width 2 height 10
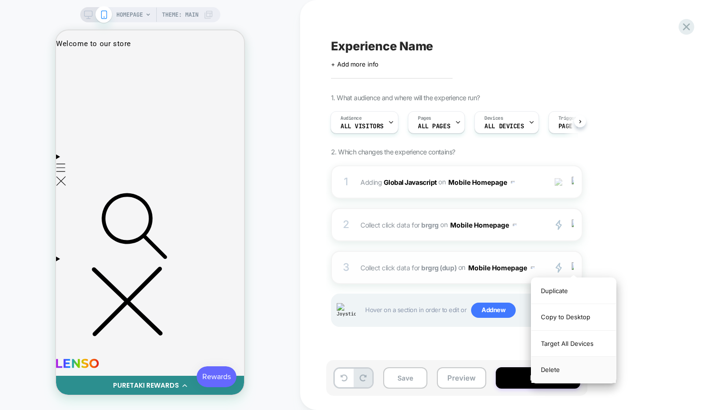
click at [557, 367] on div "Delete" at bounding box center [574, 370] width 85 height 26
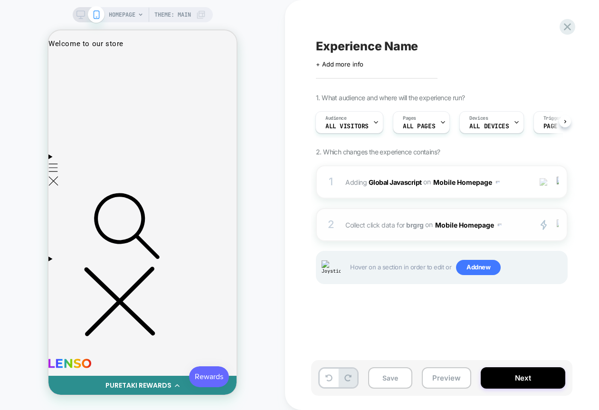
click at [559, 225] on div at bounding box center [559, 224] width 16 height 11
click at [33, 169] on div "HOMEPAGE Theme: MAIN" at bounding box center [142, 204] width 285 height 391
click at [558, 222] on img at bounding box center [558, 224] width 2 height 10
click at [572, 217] on div "1. What audience and where will the experience run? Audience All Visitors Pages…" at bounding box center [489, 201] width 347 height 214
click at [558, 221] on img at bounding box center [558, 224] width 2 height 10
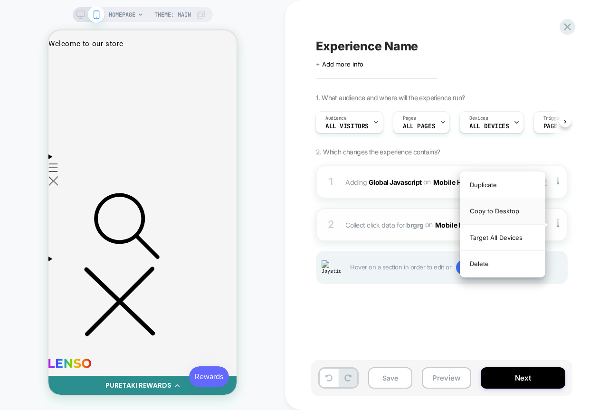
click at [517, 215] on div "Copy to Desktop" at bounding box center [502, 211] width 85 height 26
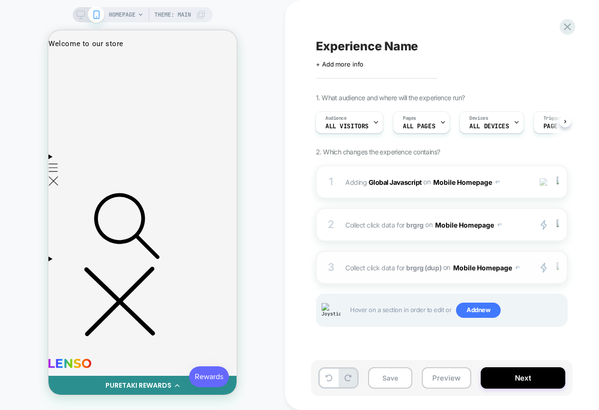
click at [557, 269] on img at bounding box center [558, 267] width 2 height 10
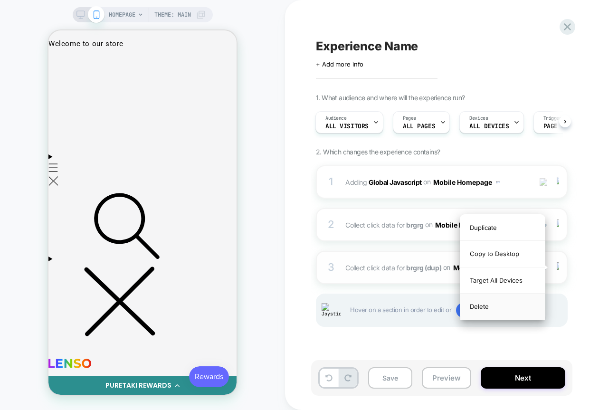
click at [486, 306] on div "Delete" at bounding box center [502, 307] width 85 height 26
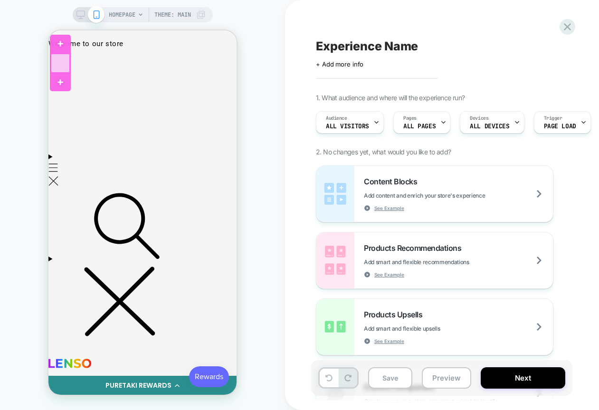
click at [66, 69] on div at bounding box center [60, 63] width 19 height 19
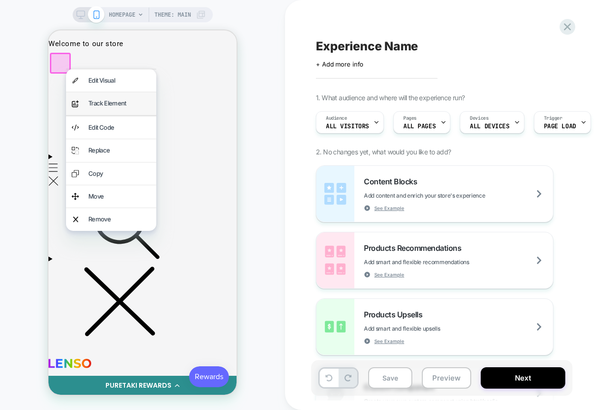
click at [89, 103] on div "Track Element" at bounding box center [119, 103] width 62 height 11
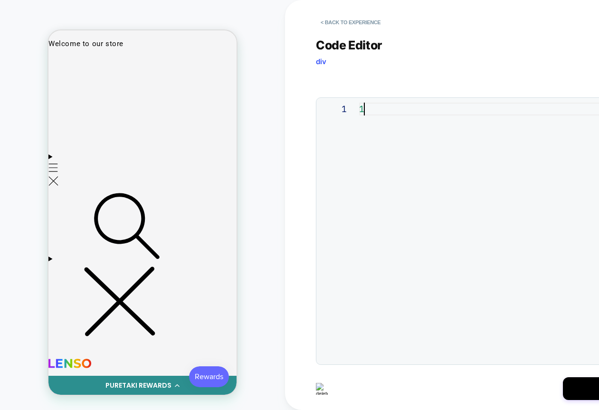
scroll to position [0, 5]
type textarea "*"
click at [578, 385] on button "Save" at bounding box center [610, 388] width 95 height 23
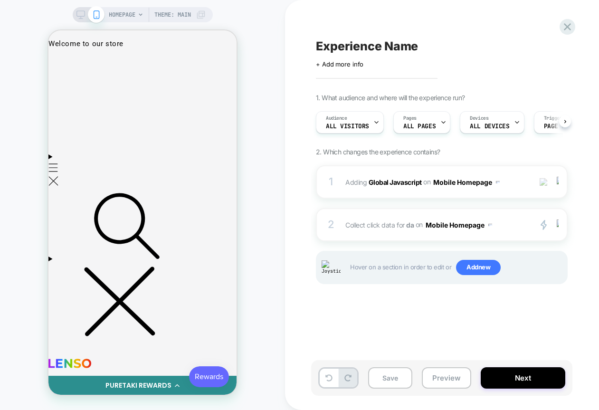
scroll to position [0, 0]
click at [558, 223] on img at bounding box center [558, 224] width 2 height 10
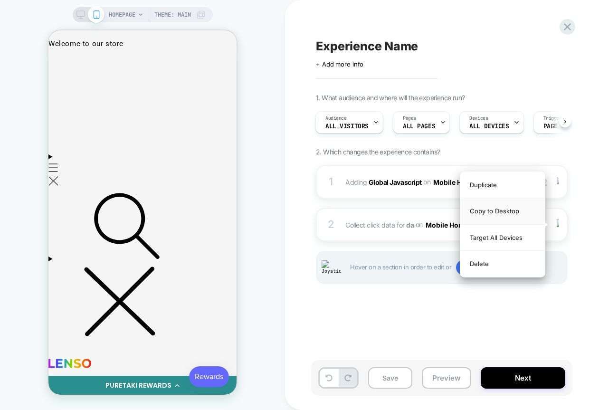
click at [531, 213] on div "Copy to Desktop" at bounding box center [502, 211] width 85 height 26
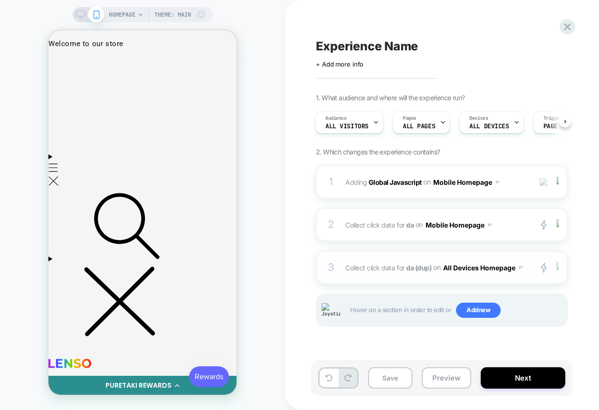
click at [560, 269] on div at bounding box center [559, 267] width 16 height 11
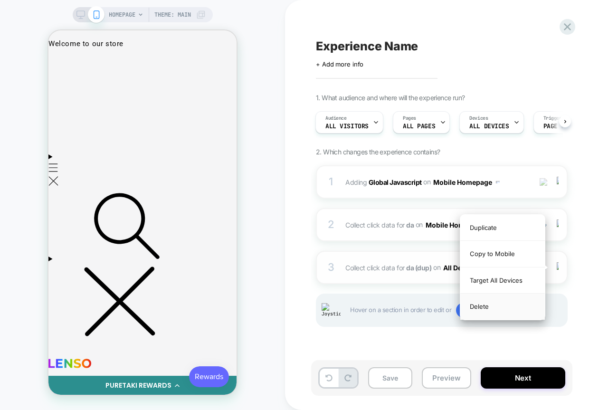
click at [505, 306] on div "Delete" at bounding box center [502, 307] width 85 height 26
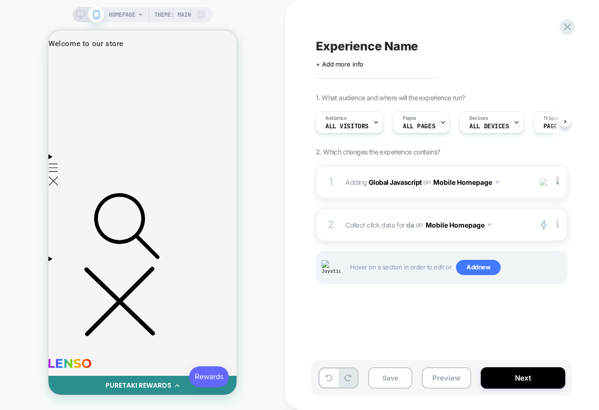
click at [559, 226] on div at bounding box center [559, 224] width 16 height 11
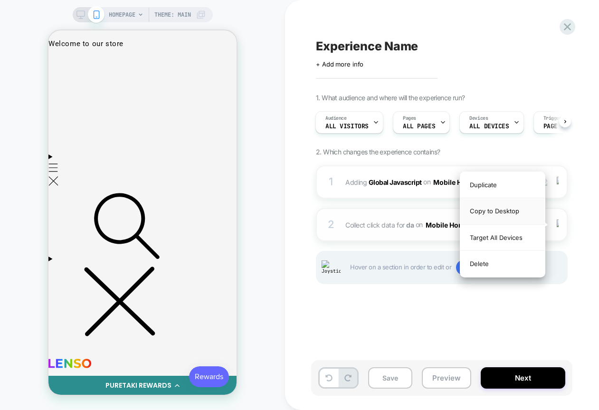
click at [506, 212] on div "Copy to Desktop" at bounding box center [502, 211] width 85 height 26
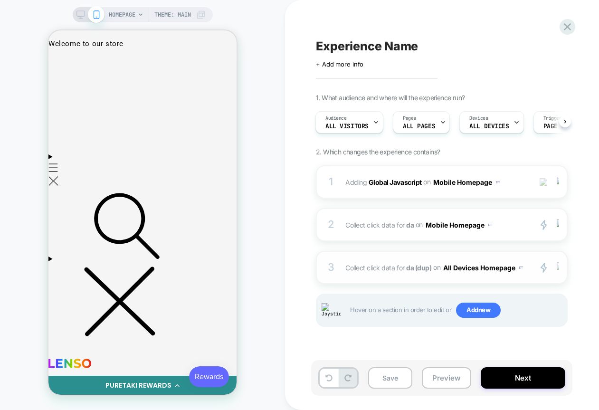
click at [560, 267] on div at bounding box center [559, 267] width 16 height 11
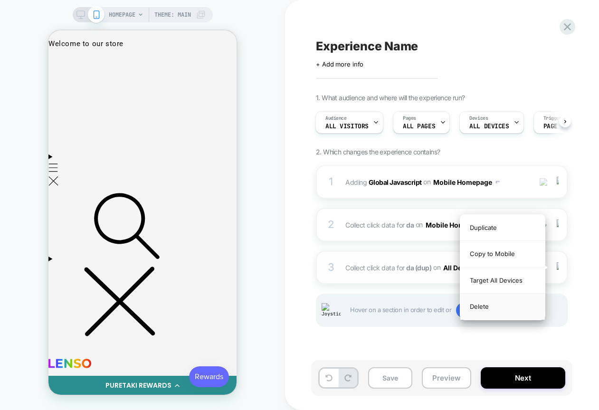
click at [487, 308] on div "Delete" at bounding box center [502, 307] width 85 height 26
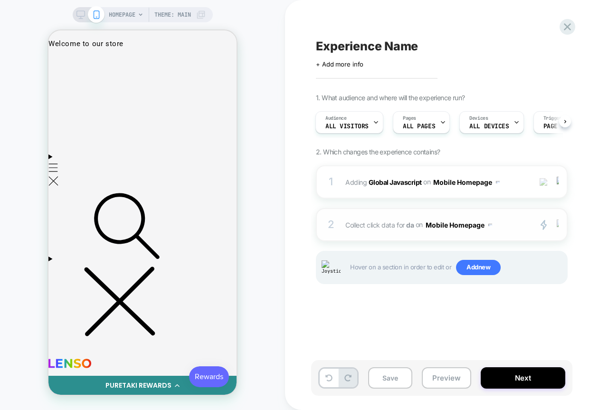
click at [560, 223] on div at bounding box center [559, 224] width 16 height 11
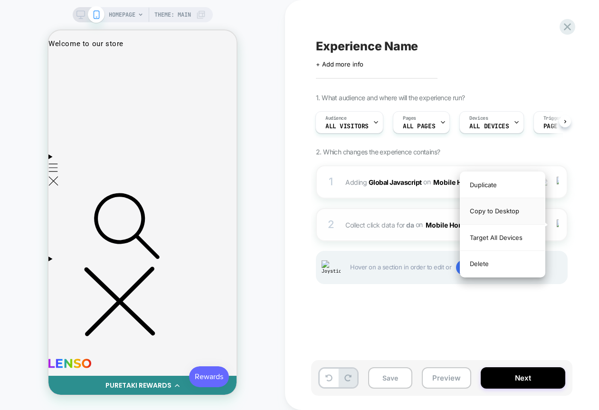
click at [505, 218] on div "Copy to Desktop" at bounding box center [502, 211] width 85 height 26
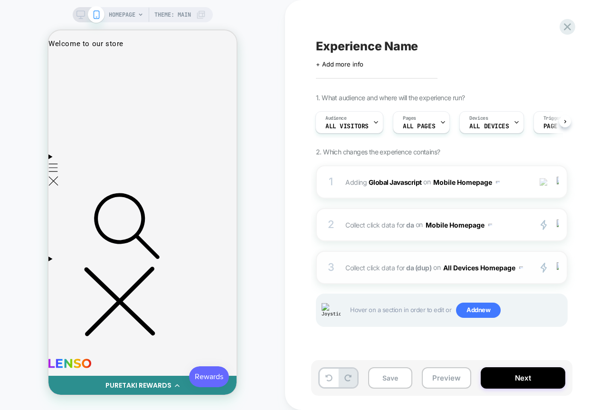
click at [503, 267] on button "All Devices Homepage" at bounding box center [483, 268] width 80 height 14
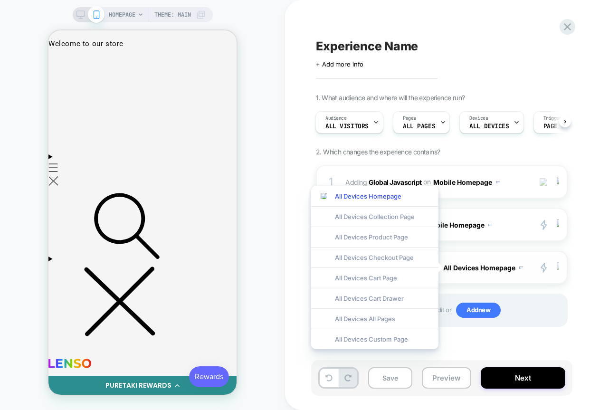
click at [560, 267] on div at bounding box center [559, 267] width 16 height 11
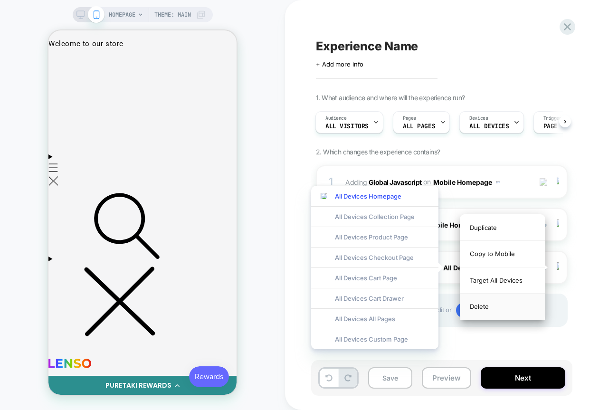
click at [494, 303] on div "Delete" at bounding box center [502, 307] width 85 height 26
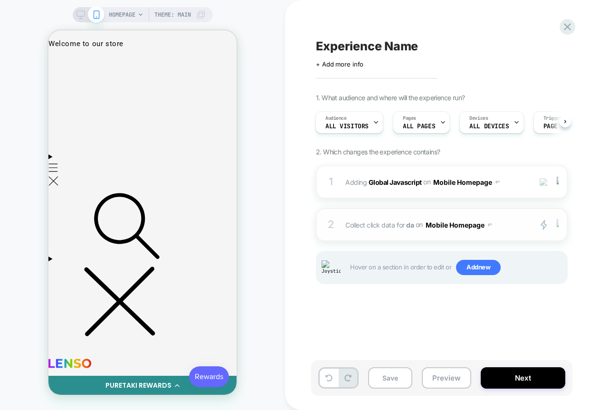
click at [558, 224] on img at bounding box center [558, 224] width 2 height 10
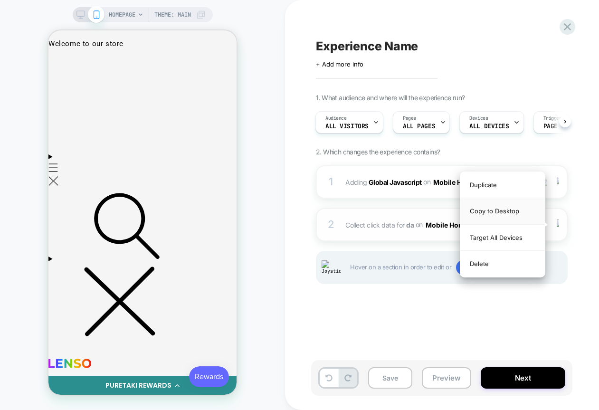
click at [519, 210] on div "Copy to Desktop" at bounding box center [502, 211] width 85 height 26
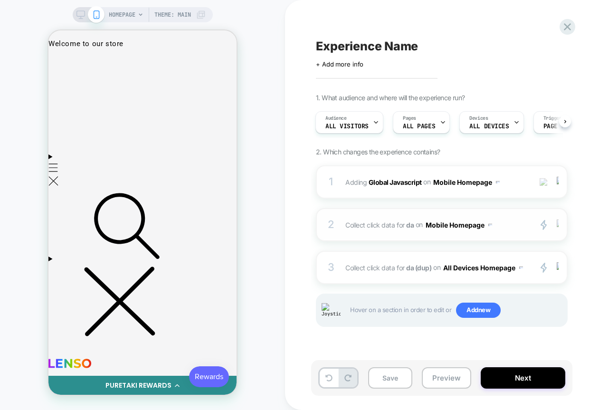
click at [557, 228] on img at bounding box center [558, 224] width 2 height 10
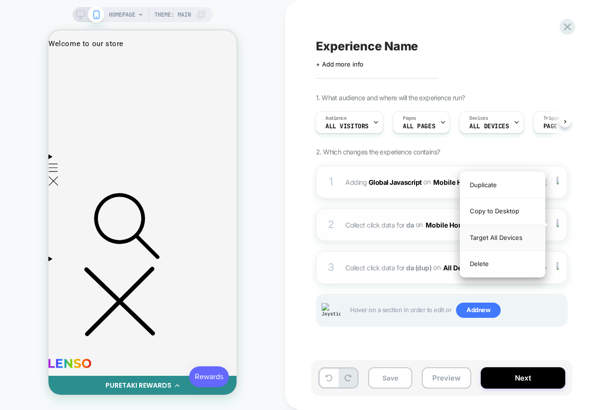
click at [518, 241] on div "Target All Devices" at bounding box center [502, 238] width 85 height 26
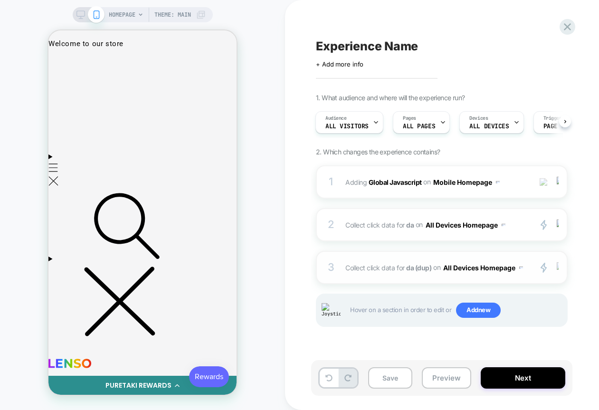
click at [559, 268] on div at bounding box center [559, 267] width 16 height 11
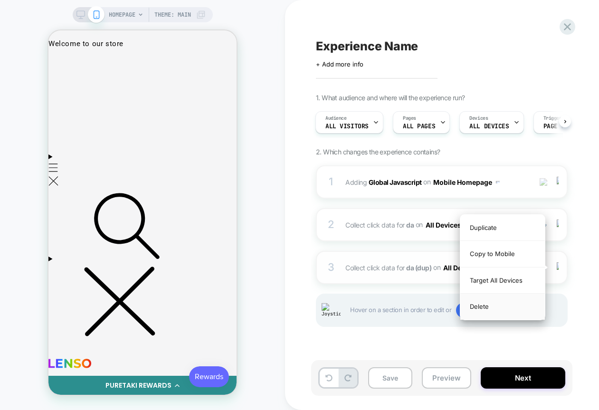
click at [510, 303] on div "Delete" at bounding box center [502, 307] width 85 height 26
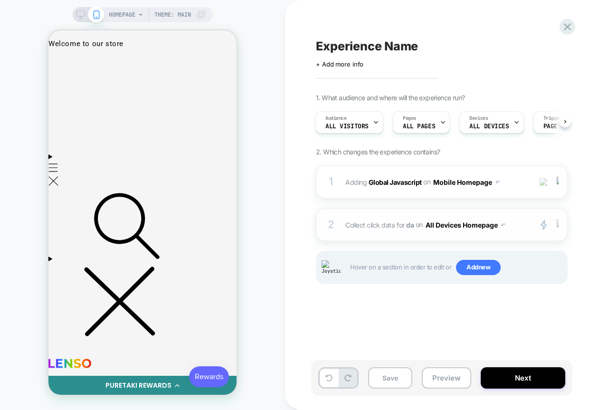
click at [557, 225] on img at bounding box center [558, 224] width 2 height 10
click at [559, 224] on div at bounding box center [559, 224] width 16 height 11
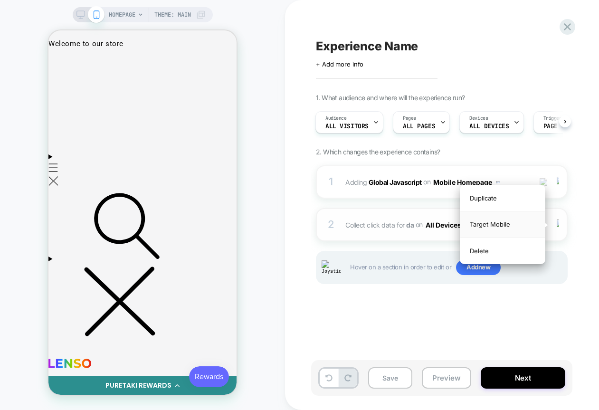
click at [514, 221] on div "Target Mobile" at bounding box center [502, 224] width 85 height 26
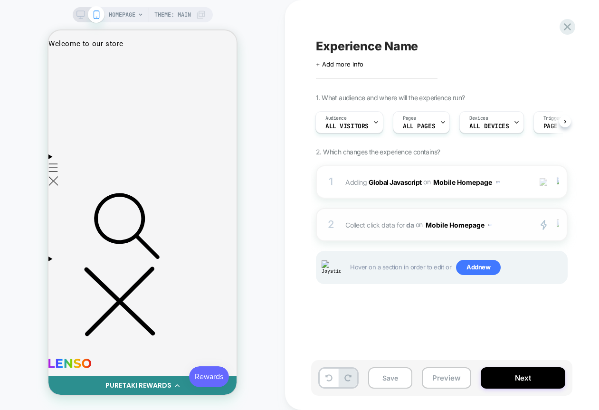
click at [558, 226] on img at bounding box center [558, 224] width 2 height 10
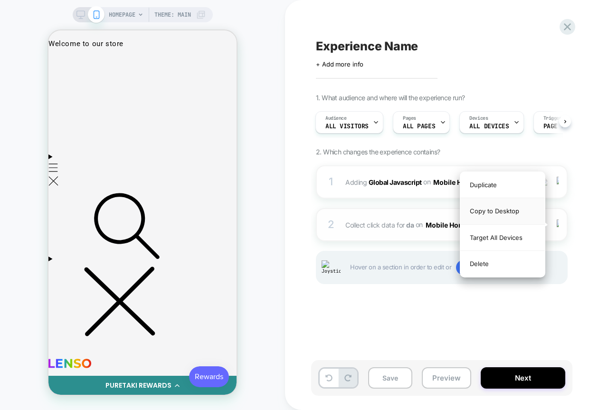
click at [509, 214] on div "Copy to Desktop" at bounding box center [502, 211] width 85 height 26
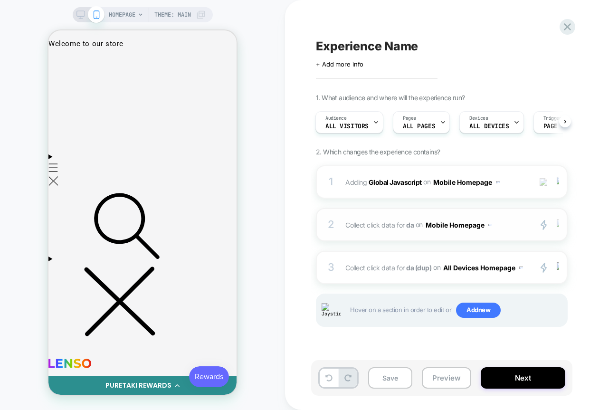
click at [561, 225] on div at bounding box center [559, 224] width 16 height 11
click at [555, 266] on div at bounding box center [559, 267] width 16 height 11
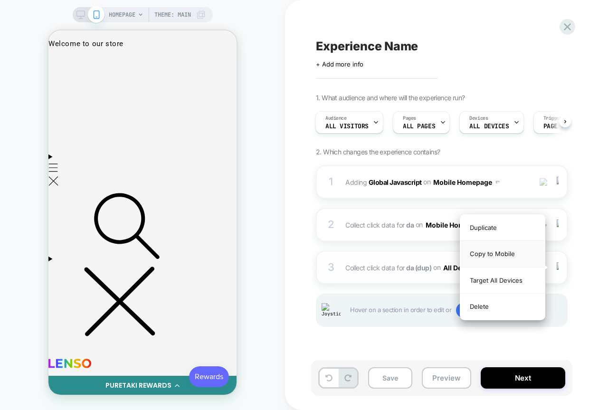
click at [533, 259] on div "Copy to Mobile" at bounding box center [502, 254] width 85 height 26
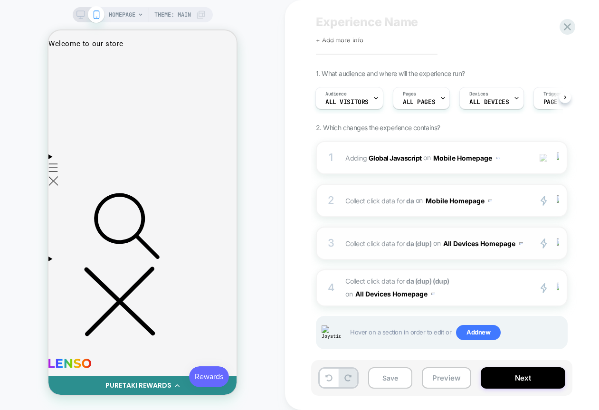
scroll to position [25, 0]
click at [557, 286] on img at bounding box center [558, 287] width 2 height 10
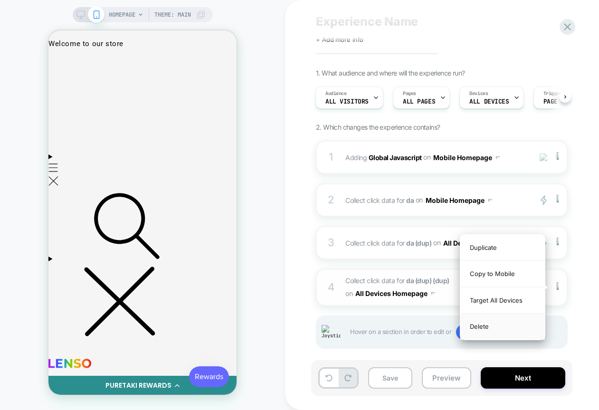
click at [507, 327] on div "Delete" at bounding box center [502, 326] width 85 height 26
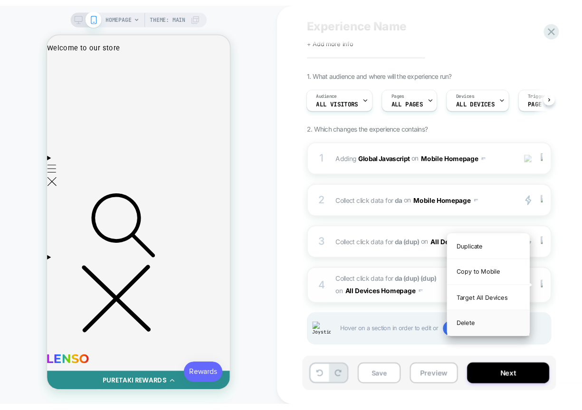
scroll to position [0, 0]
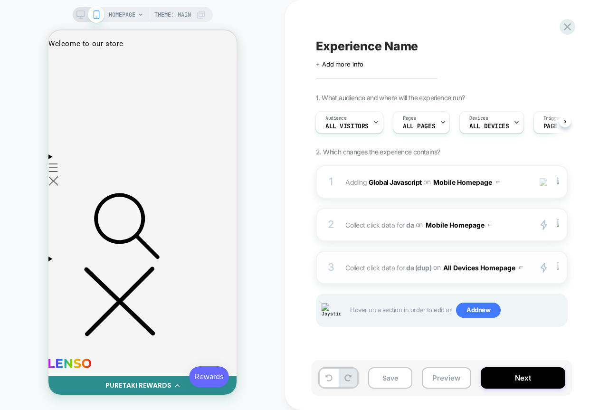
click at [558, 266] on img at bounding box center [558, 267] width 2 height 10
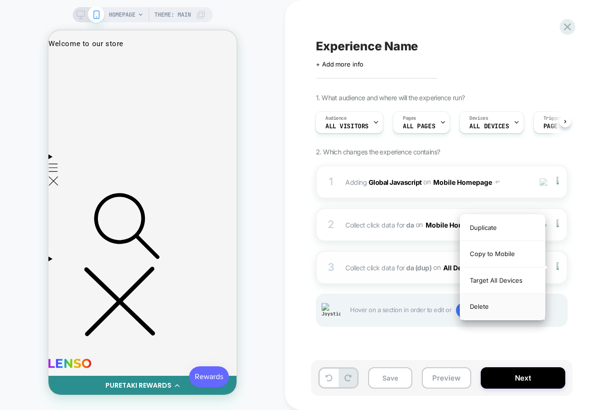
click at [496, 309] on div "Delete" at bounding box center [502, 307] width 85 height 26
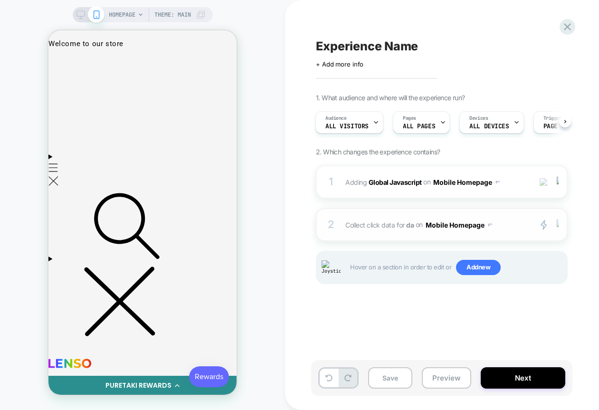
click at [558, 223] on img at bounding box center [558, 224] width 2 height 10
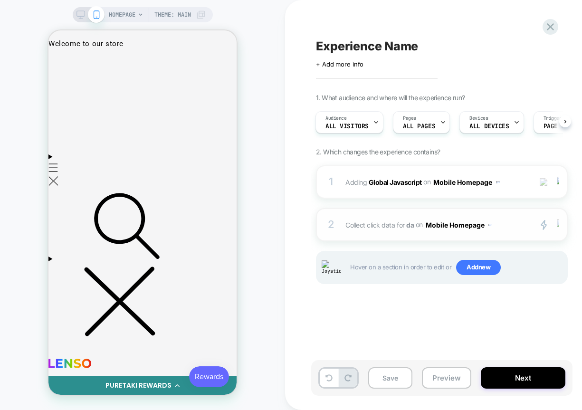
click at [558, 225] on img at bounding box center [558, 224] width 2 height 10
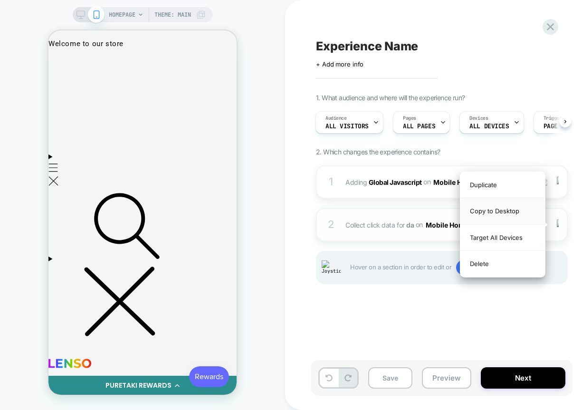
click at [502, 216] on div "Copy to Desktop" at bounding box center [502, 211] width 85 height 26
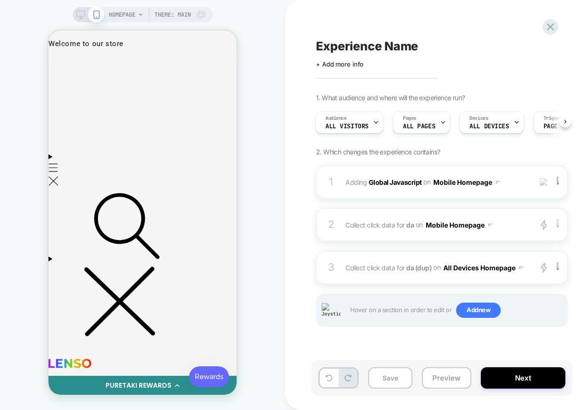
click at [561, 228] on div at bounding box center [559, 224] width 16 height 11
click at [561, 268] on div at bounding box center [559, 267] width 16 height 11
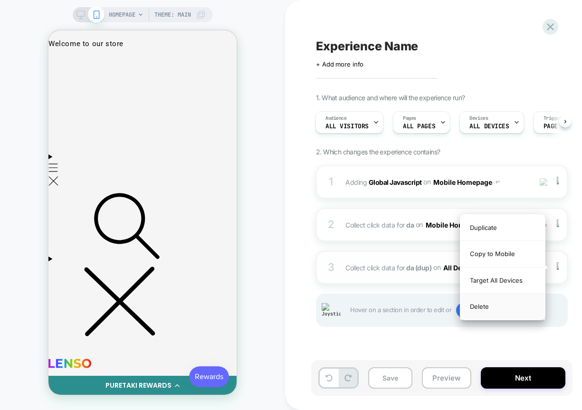
click at [498, 308] on div "Delete" at bounding box center [502, 307] width 85 height 26
